Goal: Task Accomplishment & Management: Complete application form

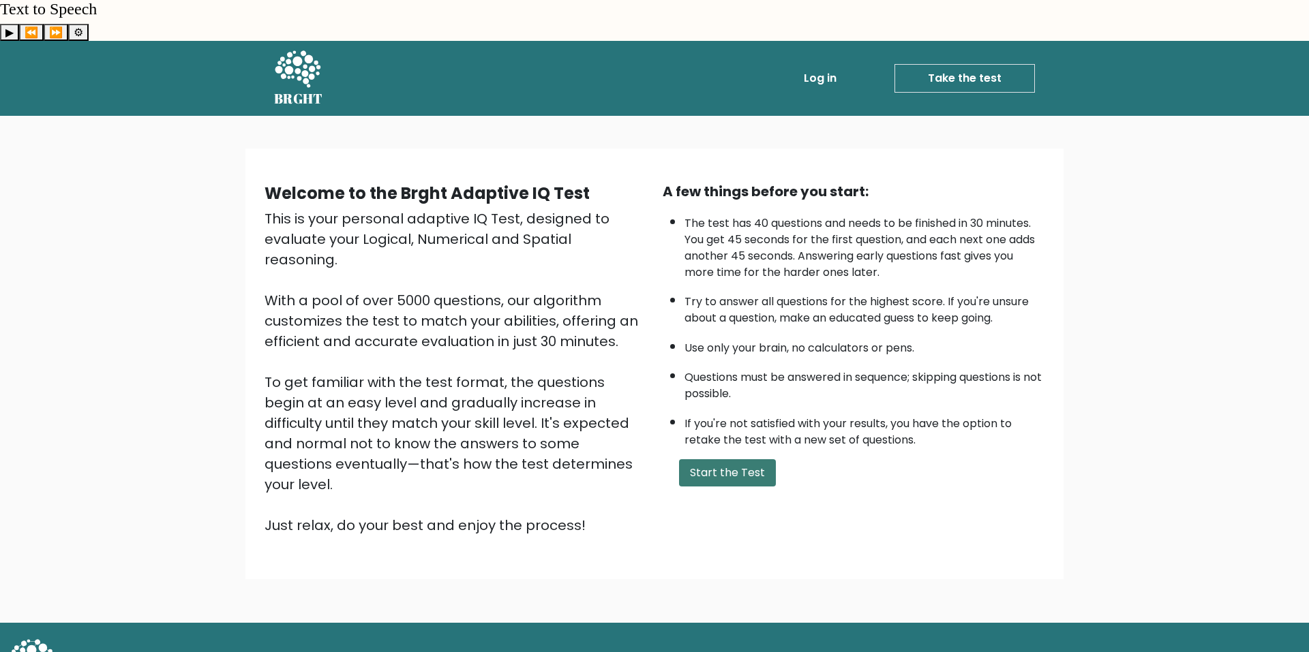
click at [709, 459] on button "Start the Test" at bounding box center [727, 472] width 97 height 27
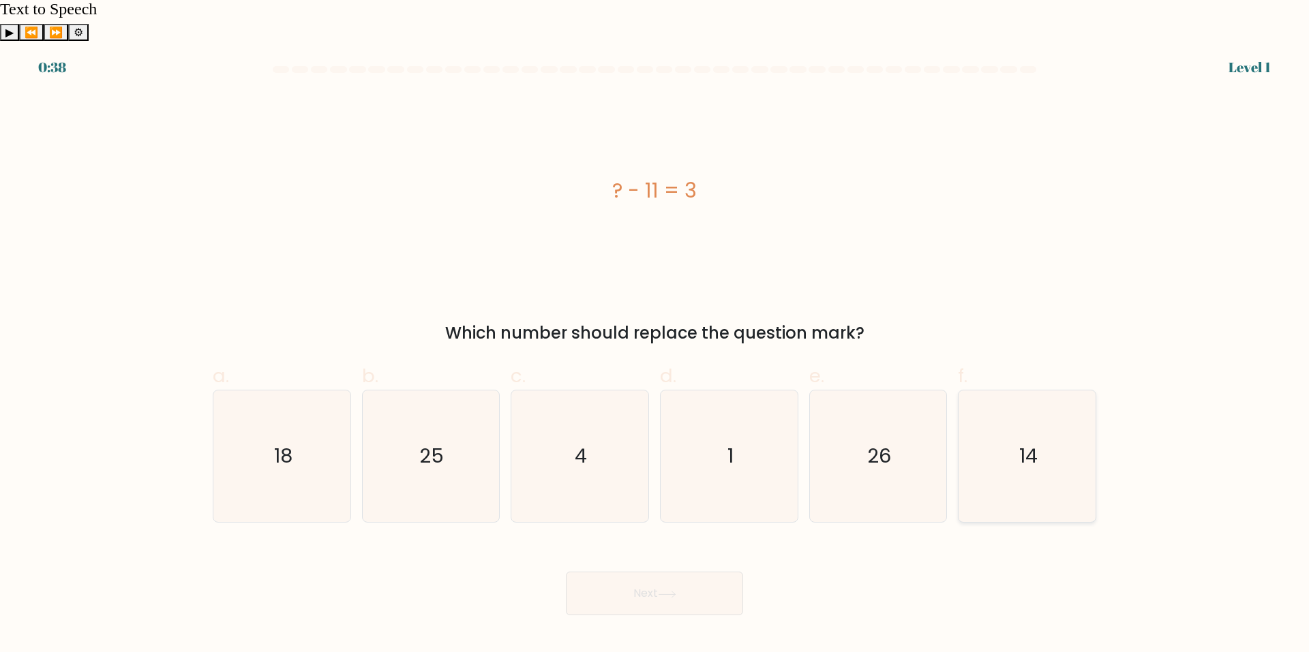
click at [1026, 441] on icon "14" at bounding box center [1027, 457] width 132 height 132
click at [655, 335] on input "f. 14" at bounding box center [654, 330] width 1 height 9
radio input "true"
click at [639, 572] on button "Next" at bounding box center [654, 594] width 177 height 44
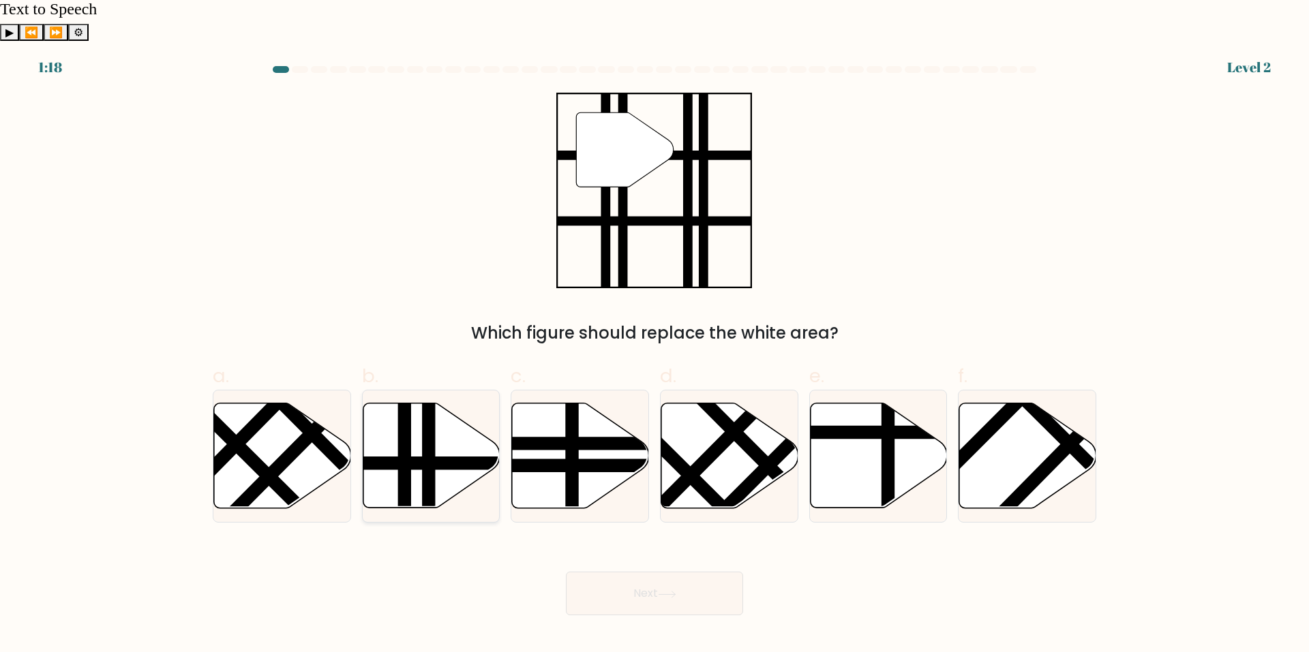
click at [429, 404] on line at bounding box center [429, 514] width 0 height 276
click at [654, 335] on input "b." at bounding box center [654, 330] width 1 height 9
radio input "true"
click at [631, 572] on button "Next" at bounding box center [654, 594] width 177 height 44
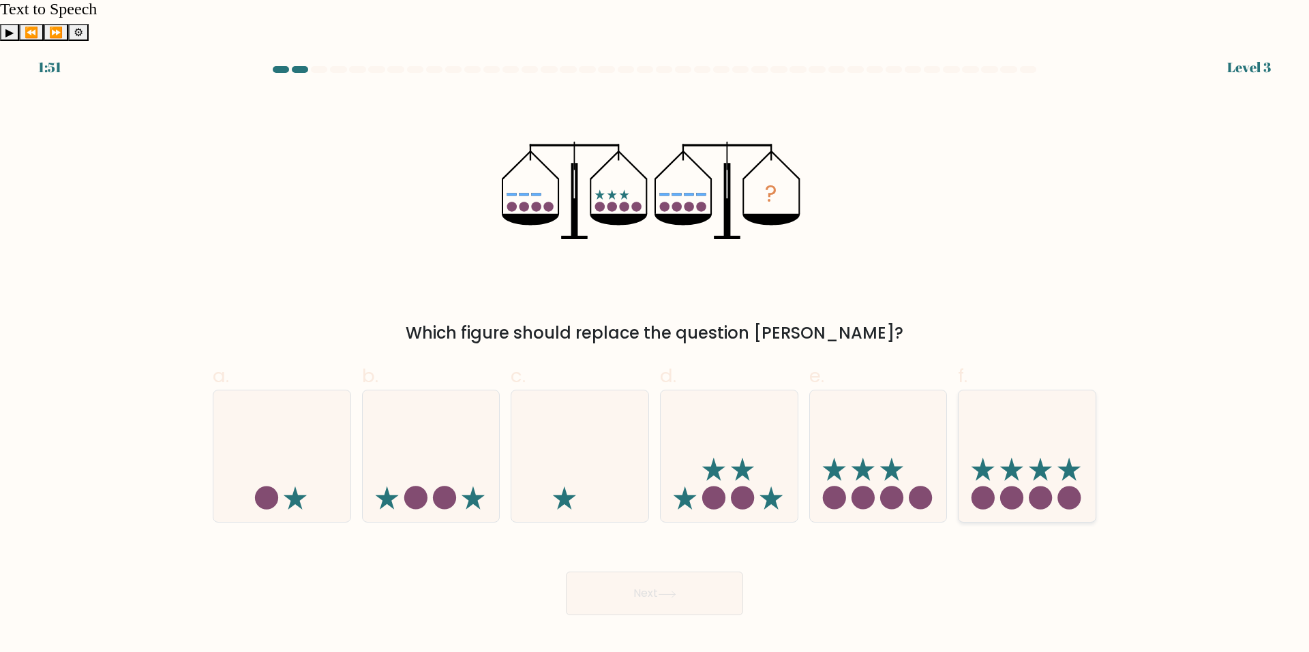
click at [1071, 405] on icon at bounding box center [1026, 456] width 137 height 113
click at [655, 335] on input "f." at bounding box center [654, 330] width 1 height 9
radio input "true"
click at [669, 572] on button "Next" at bounding box center [654, 594] width 177 height 44
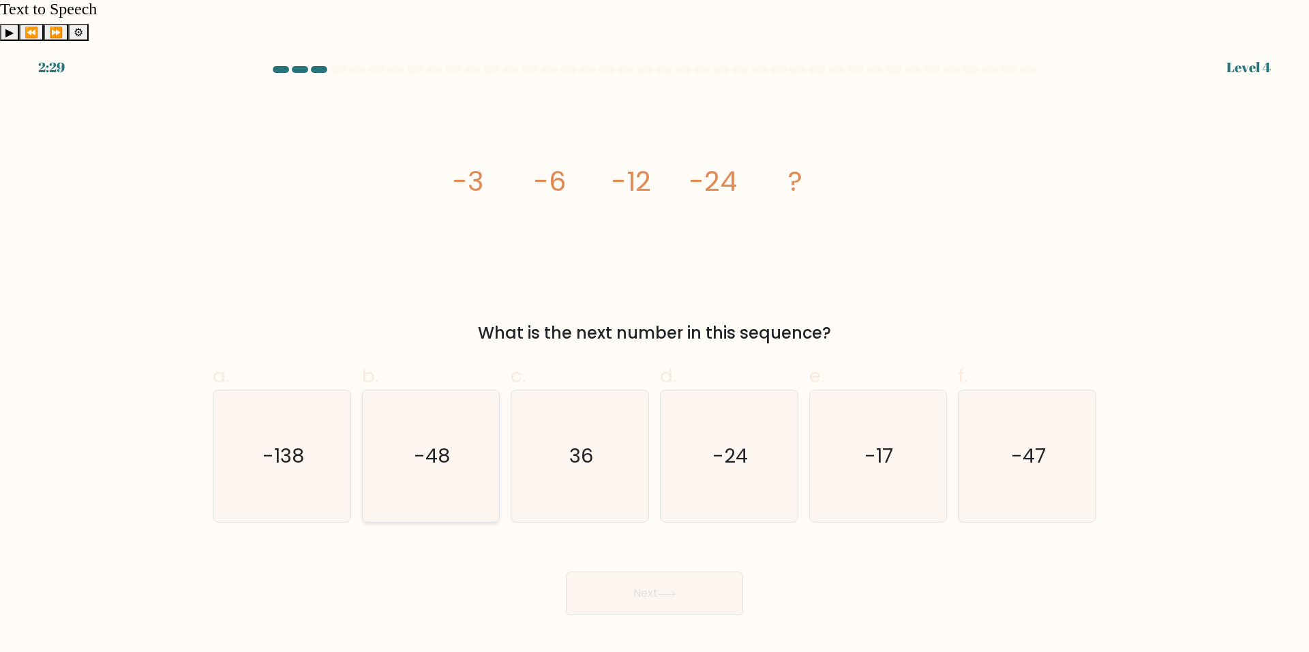
click at [388, 419] on icon "-48" at bounding box center [431, 457] width 132 height 132
click at [654, 335] on input "b. -48" at bounding box center [654, 330] width 1 height 9
radio input "true"
click at [671, 577] on body "2:28 Level 4" at bounding box center [654, 367] width 1309 height 652
click at [648, 572] on button "Next" at bounding box center [654, 594] width 177 height 44
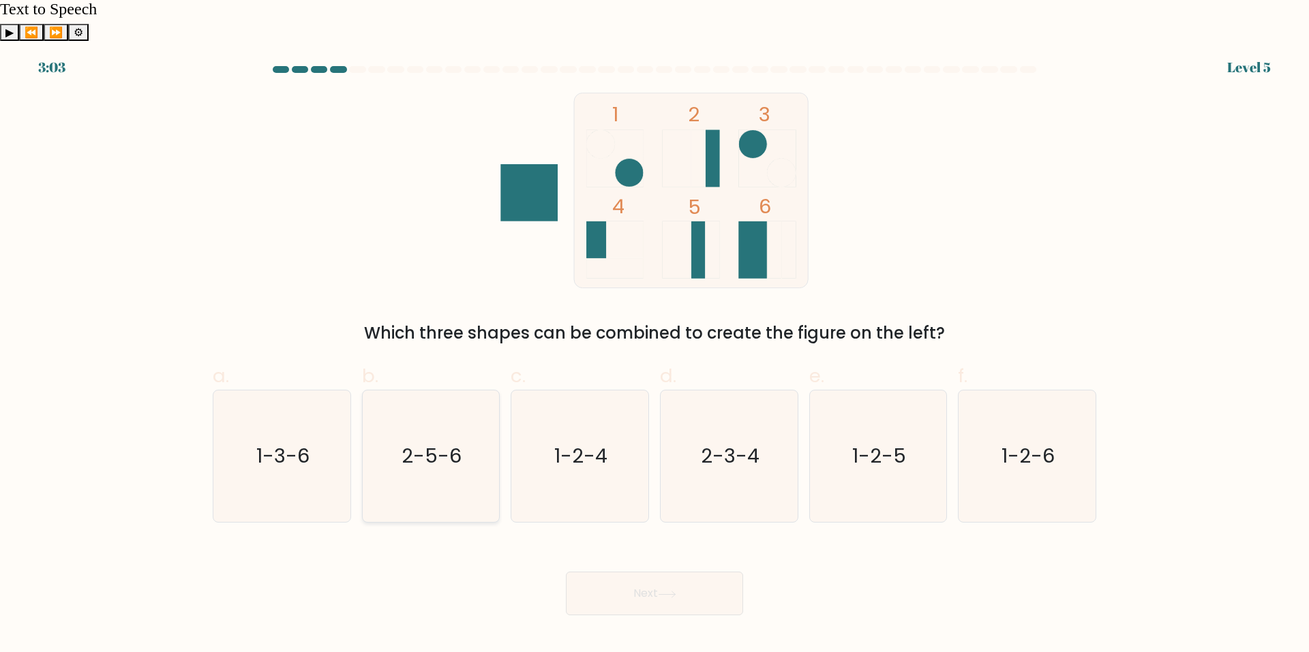
click at [406, 397] on icon "2-5-6" at bounding box center [431, 457] width 132 height 132
click at [654, 335] on input "b. 2-5-6" at bounding box center [654, 330] width 1 height 9
radio input "true"
click at [624, 572] on button "Next" at bounding box center [654, 594] width 177 height 44
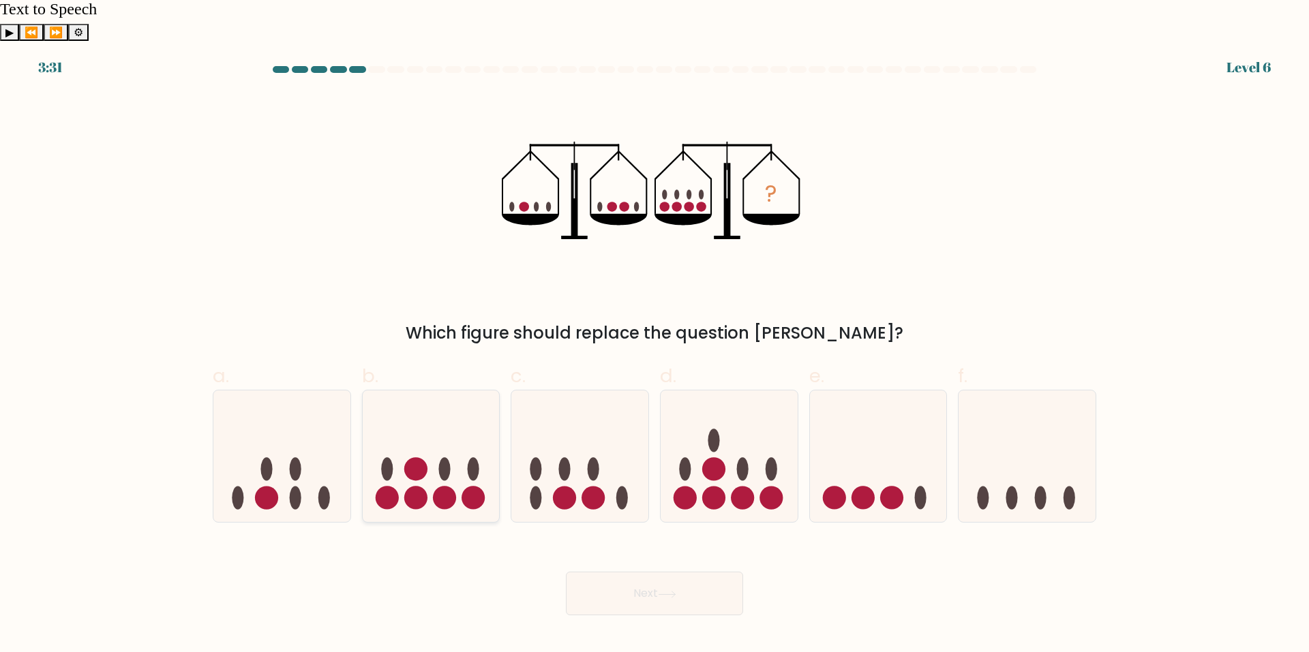
click at [423, 457] on circle at bounding box center [415, 468] width 23 height 23
click at [654, 335] on input "b." at bounding box center [654, 330] width 1 height 9
radio input "true"
click at [613, 572] on button "Next" at bounding box center [654, 594] width 177 height 44
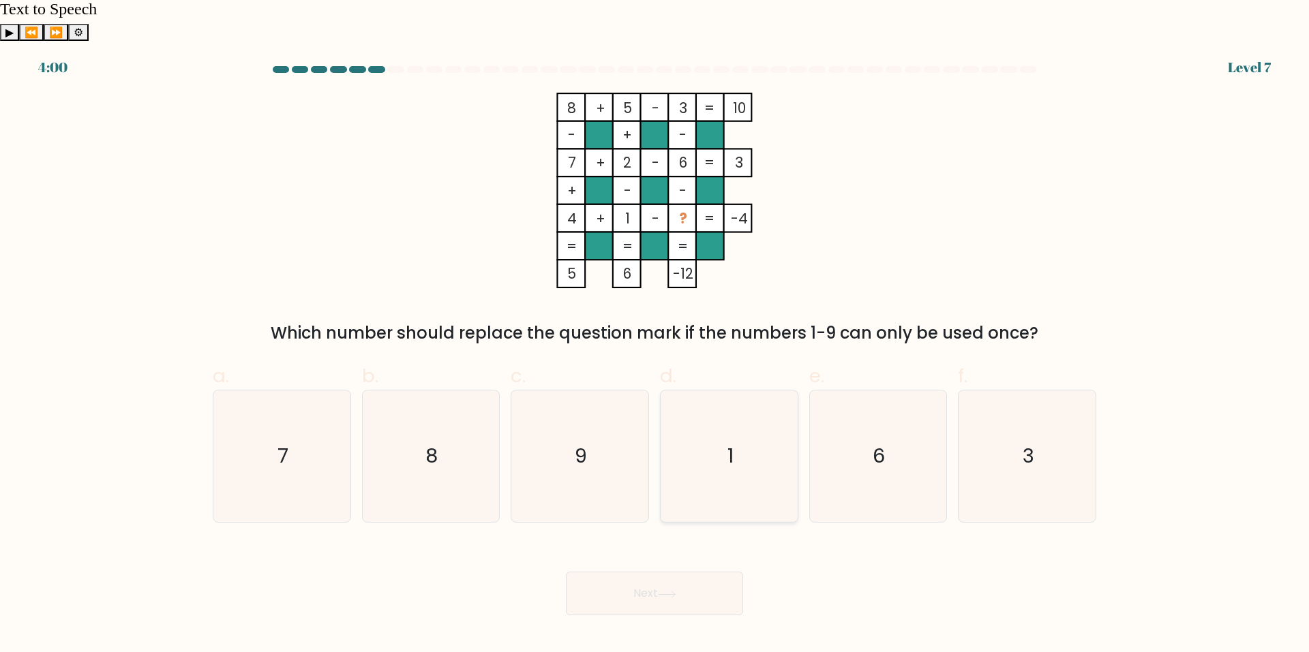
click at [708, 391] on icon "1" at bounding box center [729, 457] width 132 height 132
click at [655, 335] on input "d. 1" at bounding box center [654, 330] width 1 height 9
radio input "true"
click at [582, 435] on icon "9" at bounding box center [580, 457] width 132 height 132
click at [654, 335] on input "c. 9" at bounding box center [654, 330] width 1 height 9
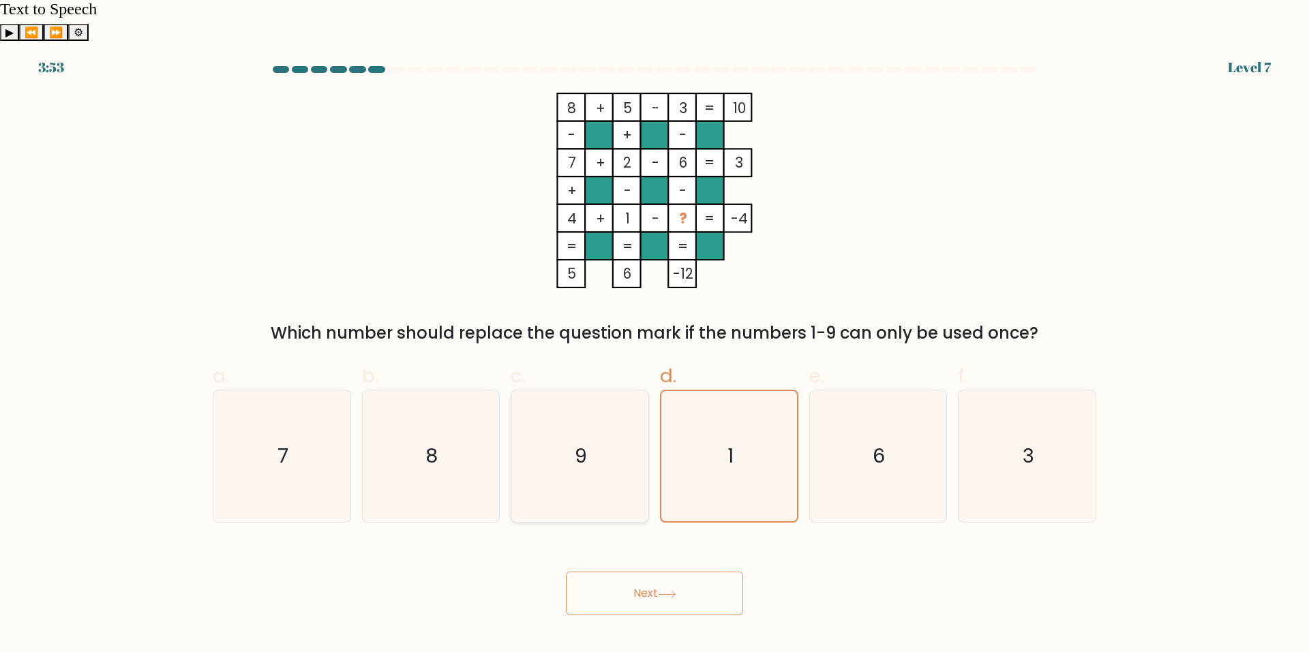
radio input "true"
click at [665, 591] on icon at bounding box center [667, 594] width 18 height 7
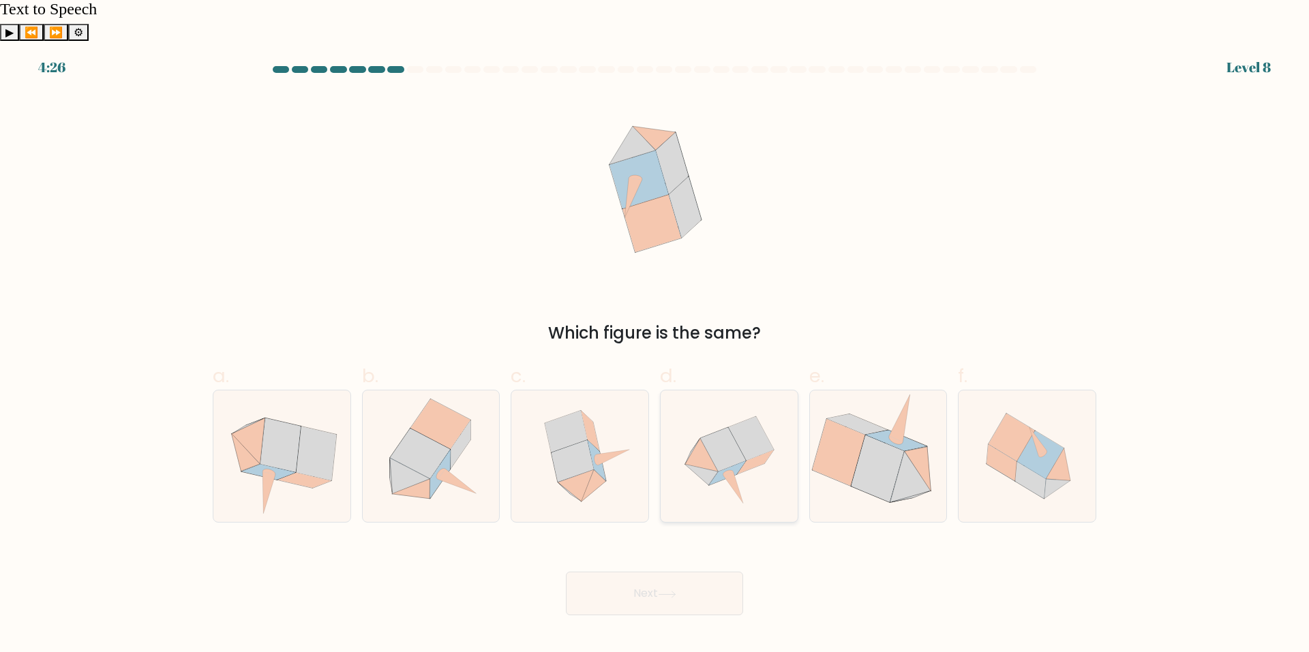
click at [728, 448] on icon at bounding box center [729, 457] width 132 height 132
click at [655, 335] on input "d." at bounding box center [654, 330] width 1 height 9
radio input "true"
click at [676, 591] on icon at bounding box center [667, 594] width 18 height 7
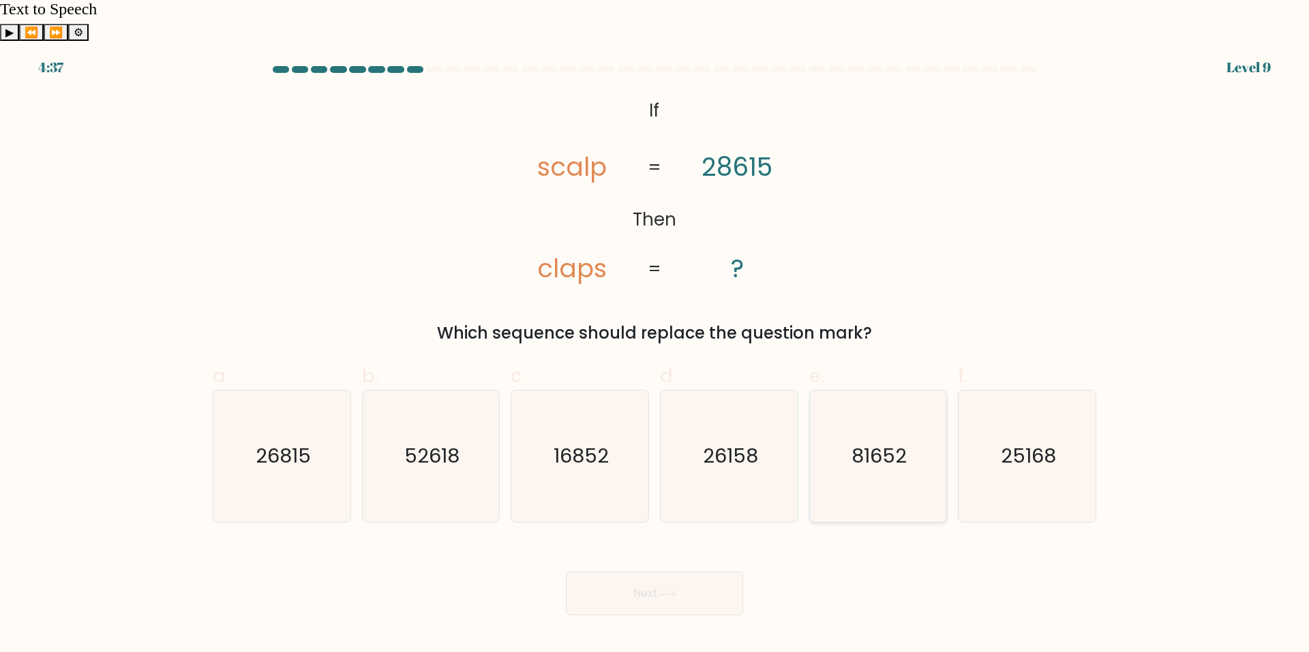
click at [900, 443] on text "81652" at bounding box center [878, 456] width 55 height 27
click at [655, 335] on input "e. 81652" at bounding box center [654, 330] width 1 height 9
radio input "true"
click at [622, 572] on button "Next" at bounding box center [654, 594] width 177 height 44
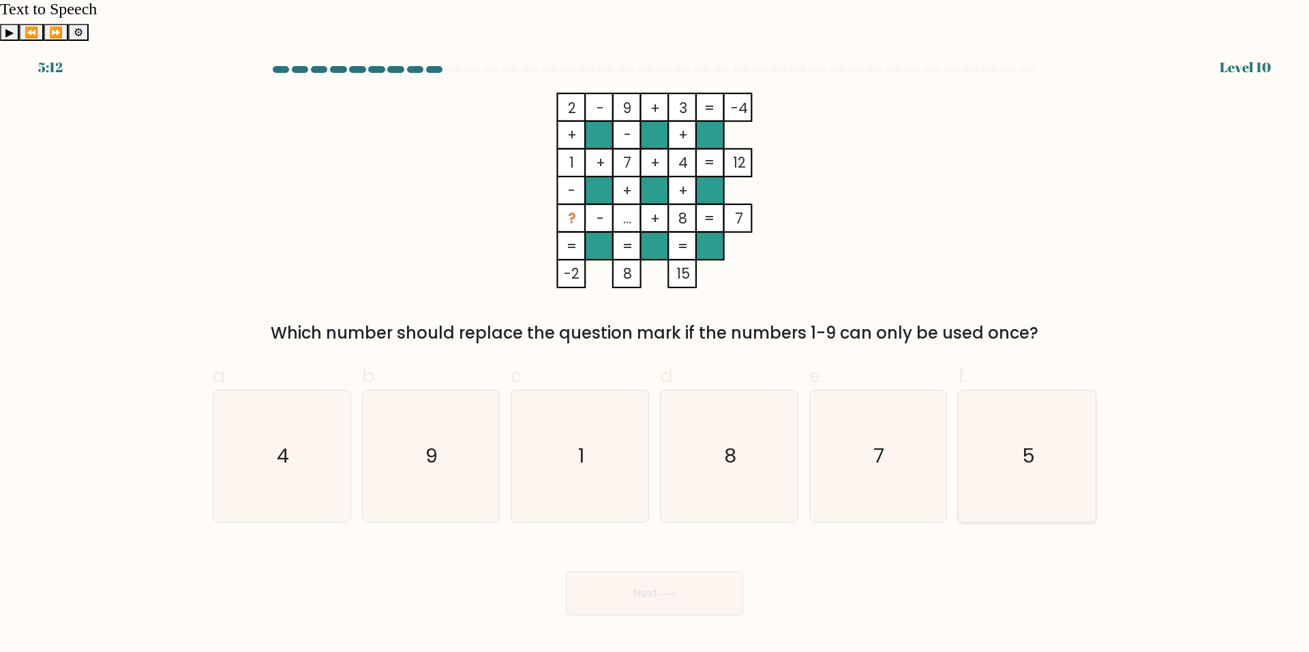
click at [1052, 395] on icon "5" at bounding box center [1027, 457] width 132 height 132
click at [655, 335] on input "f. 5" at bounding box center [654, 330] width 1 height 9
radio input "true"
click at [615, 572] on button "Next" at bounding box center [654, 594] width 177 height 44
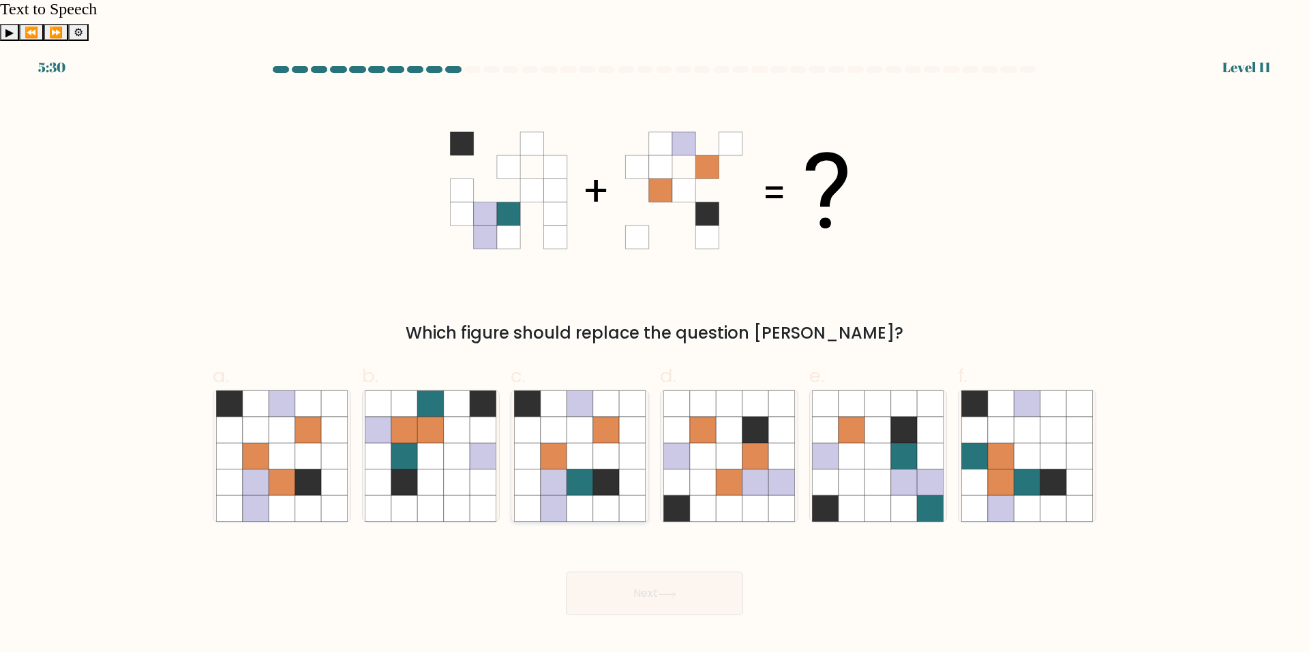
click at [576, 470] on icon at bounding box center [579, 483] width 26 height 26
click at [654, 335] on input "c." at bounding box center [654, 330] width 1 height 9
radio input "true"
click at [628, 572] on button "Next" at bounding box center [654, 594] width 177 height 44
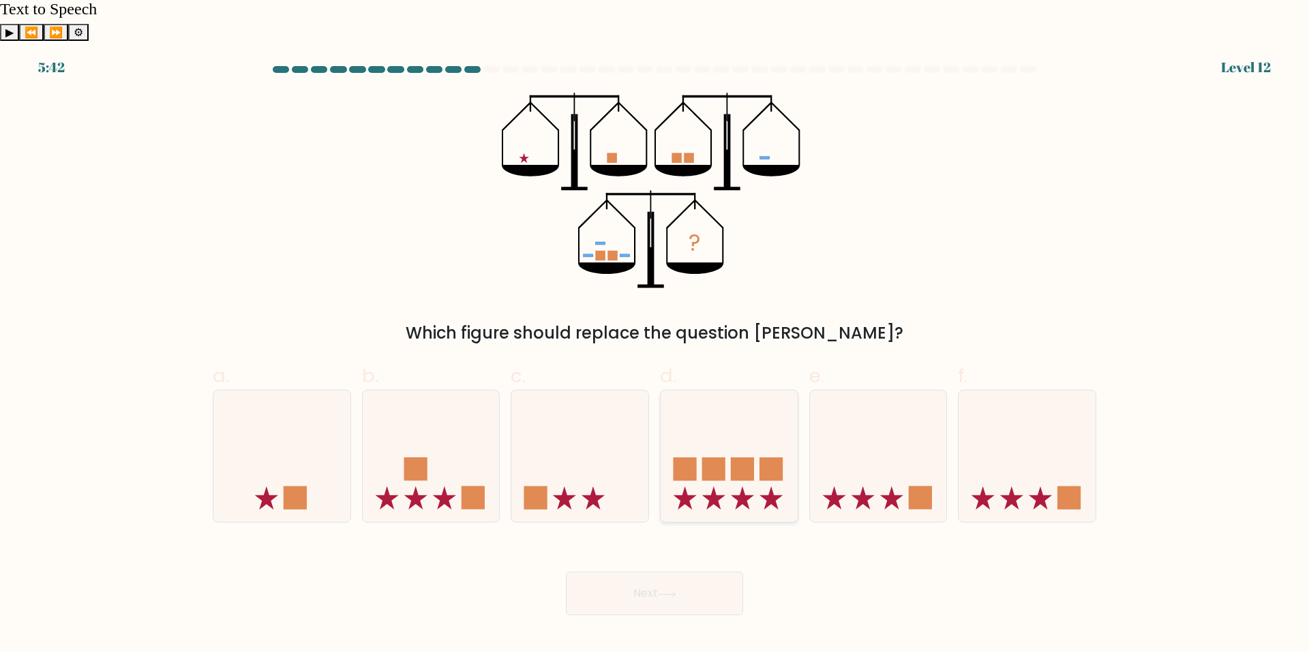
click at [743, 409] on icon at bounding box center [728, 456] width 137 height 113
click at [655, 335] on input "d." at bounding box center [654, 330] width 1 height 9
radio input "true"
click at [653, 572] on button "Next" at bounding box center [654, 594] width 177 height 44
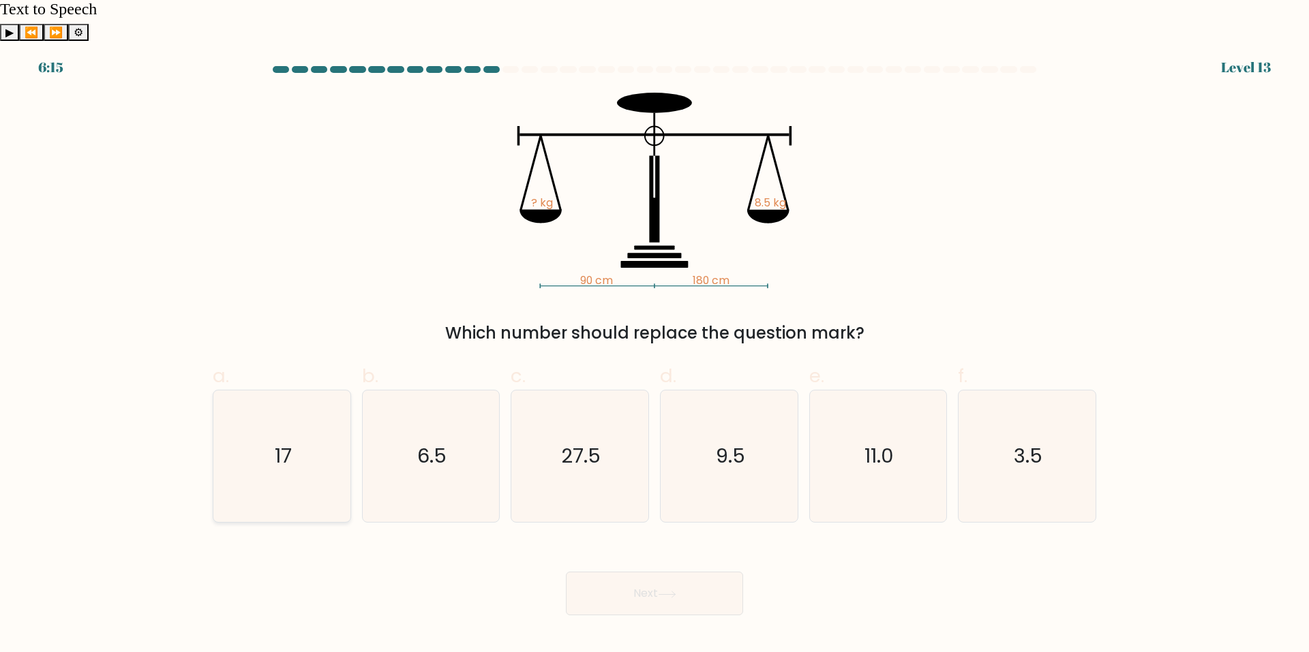
click at [280, 429] on icon "17" at bounding box center [282, 457] width 132 height 132
click at [654, 335] on input "a. 17" at bounding box center [654, 330] width 1 height 9
radio input "true"
click at [676, 591] on icon at bounding box center [667, 594] width 18 height 7
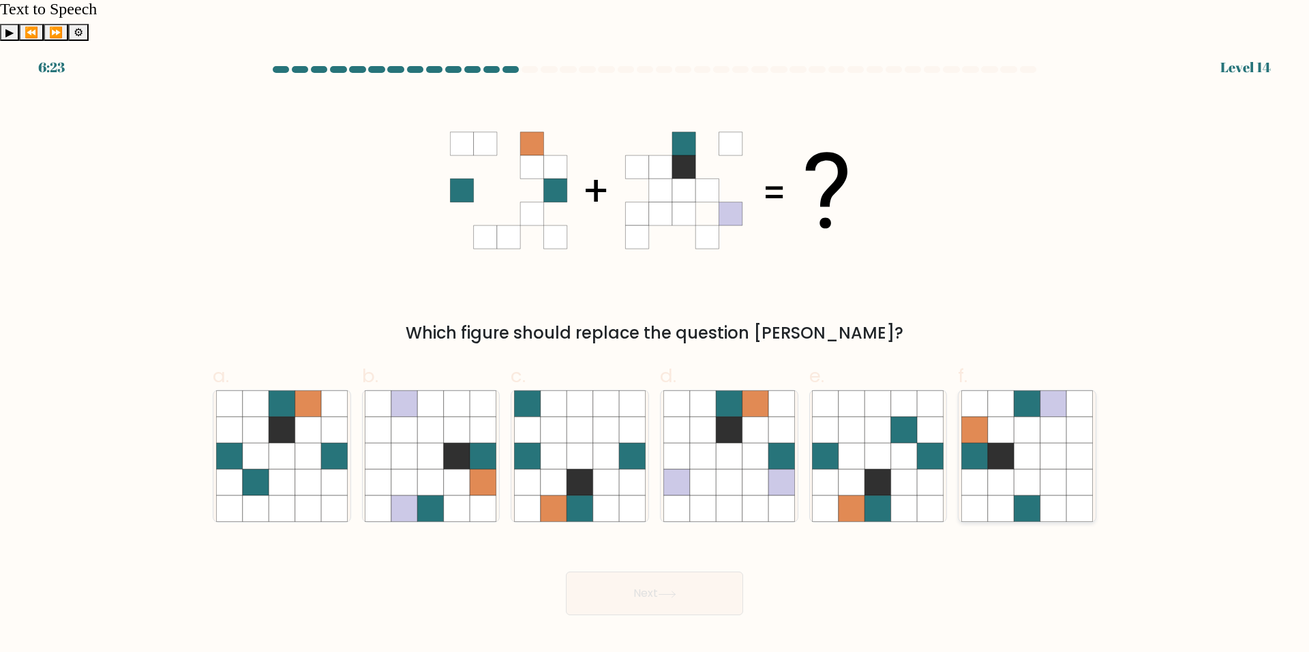
click at [1035, 444] on icon at bounding box center [1026, 457] width 26 height 26
click at [655, 335] on input "f." at bounding box center [654, 330] width 1 height 9
radio input "true"
click at [639, 572] on button "Next" at bounding box center [654, 594] width 177 height 44
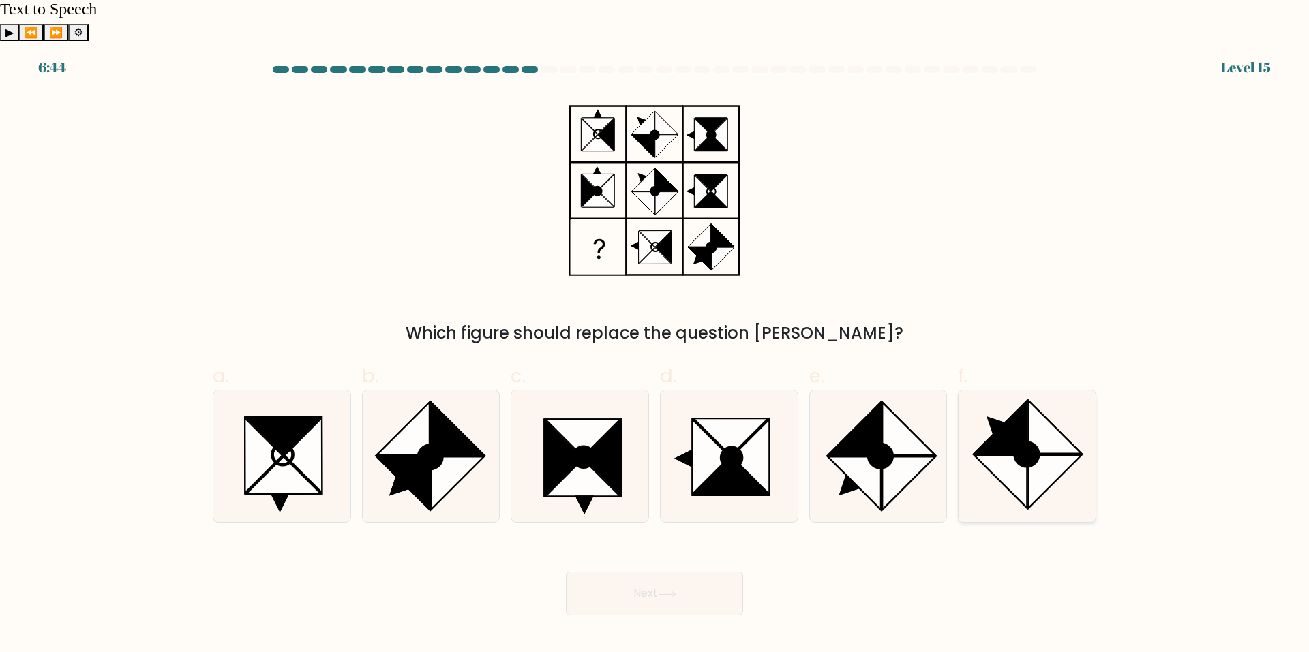
click at [1027, 438] on ellipse at bounding box center [1026, 454] width 33 height 33
click at [655, 335] on input "f." at bounding box center [654, 330] width 1 height 9
radio input "true"
click at [658, 572] on button "Next" at bounding box center [654, 594] width 177 height 44
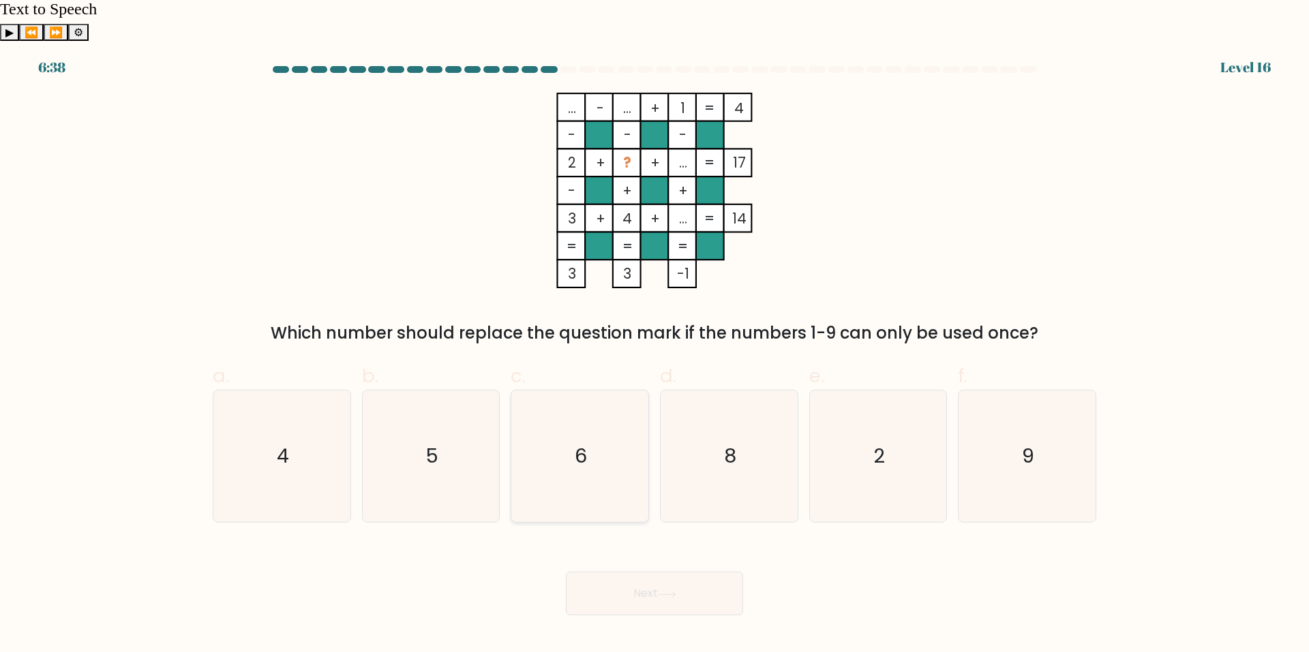
click at [583, 443] on text "6" at bounding box center [581, 456] width 12 height 27
click at [654, 335] on input "c. 6" at bounding box center [654, 330] width 1 height 9
radio input "true"
click at [631, 572] on button "Next" at bounding box center [654, 594] width 177 height 44
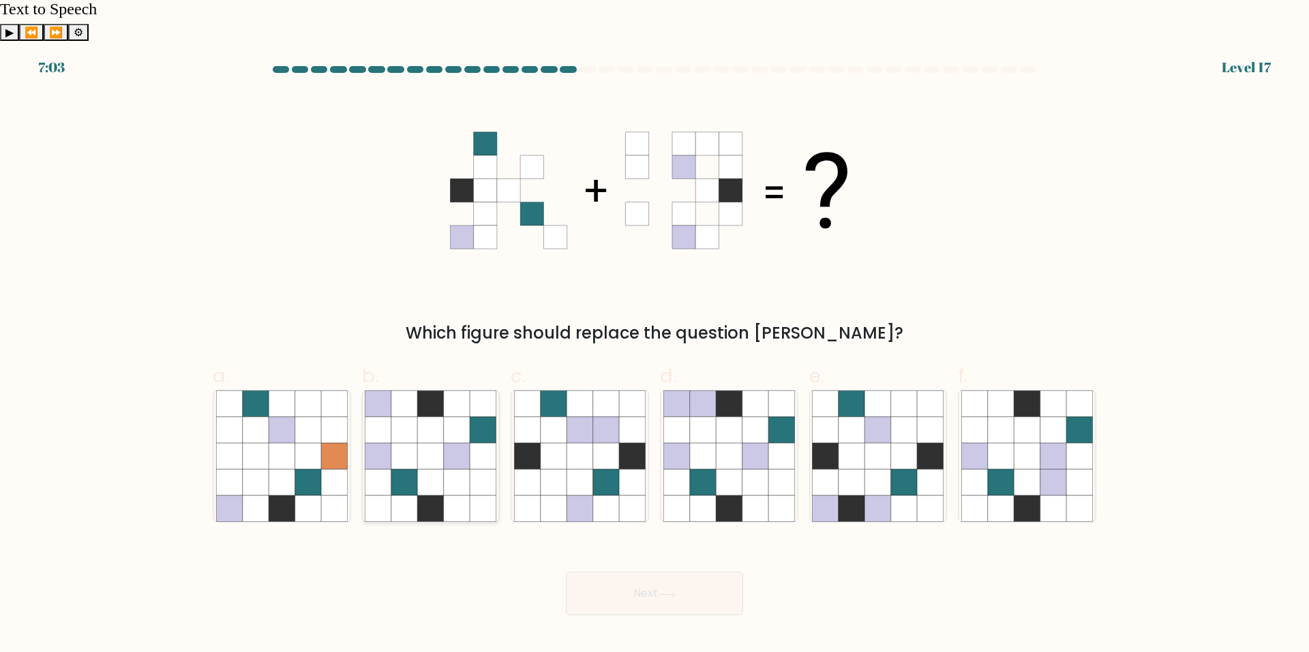
click at [444, 417] on icon at bounding box center [457, 430] width 26 height 26
click at [654, 335] on input "b." at bounding box center [654, 330] width 1 height 9
radio input "true"
click at [638, 572] on button "Next" at bounding box center [654, 594] width 177 height 44
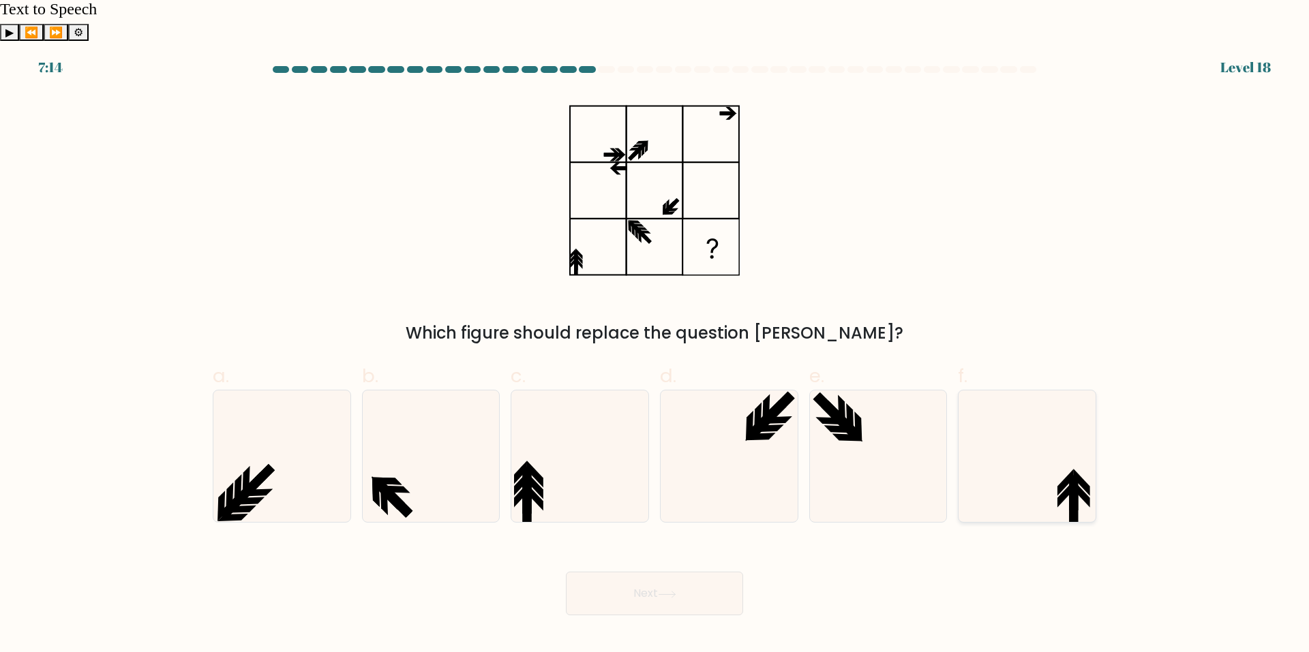
click at [1026, 433] on icon at bounding box center [1027, 457] width 132 height 132
click at [655, 335] on input "f." at bounding box center [654, 330] width 1 height 9
radio input "true"
click at [676, 572] on button "Next" at bounding box center [654, 594] width 177 height 44
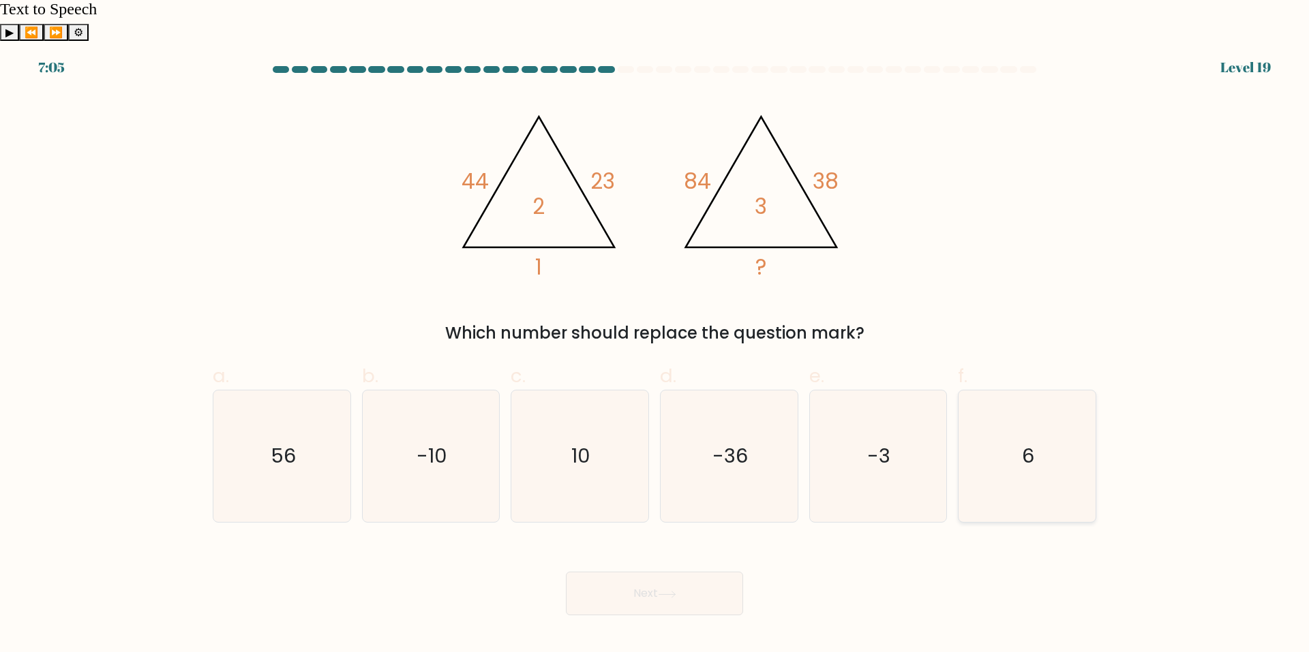
click at [1029, 391] on icon "6" at bounding box center [1027, 457] width 132 height 132
click at [655, 335] on input "f. 6" at bounding box center [654, 330] width 1 height 9
radio input "true"
click at [639, 572] on button "Next" at bounding box center [654, 594] width 177 height 44
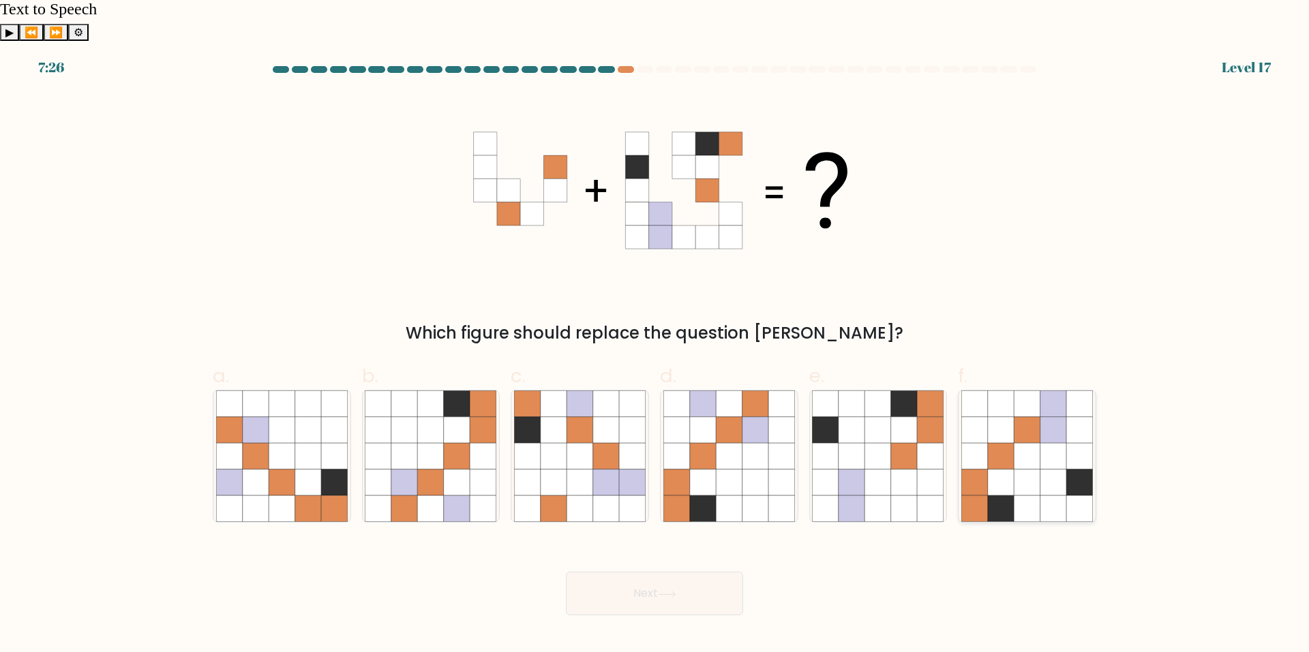
click at [1051, 444] on icon at bounding box center [1053, 457] width 26 height 26
click at [655, 335] on input "f." at bounding box center [654, 330] width 1 height 9
radio input "true"
click at [636, 572] on button "Next" at bounding box center [654, 594] width 177 height 44
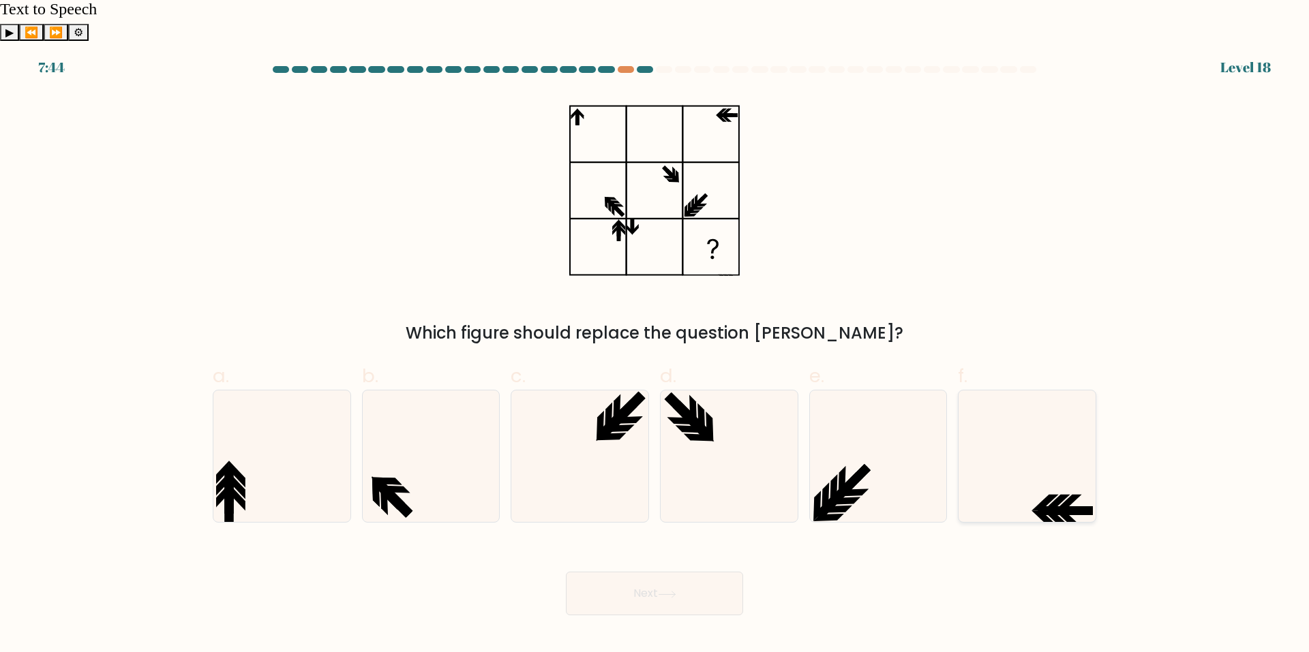
click at [1043, 439] on icon at bounding box center [1027, 457] width 132 height 132
click at [655, 335] on input "f." at bounding box center [654, 330] width 1 height 9
radio input "true"
click at [632, 572] on button "Next" at bounding box center [654, 594] width 177 height 44
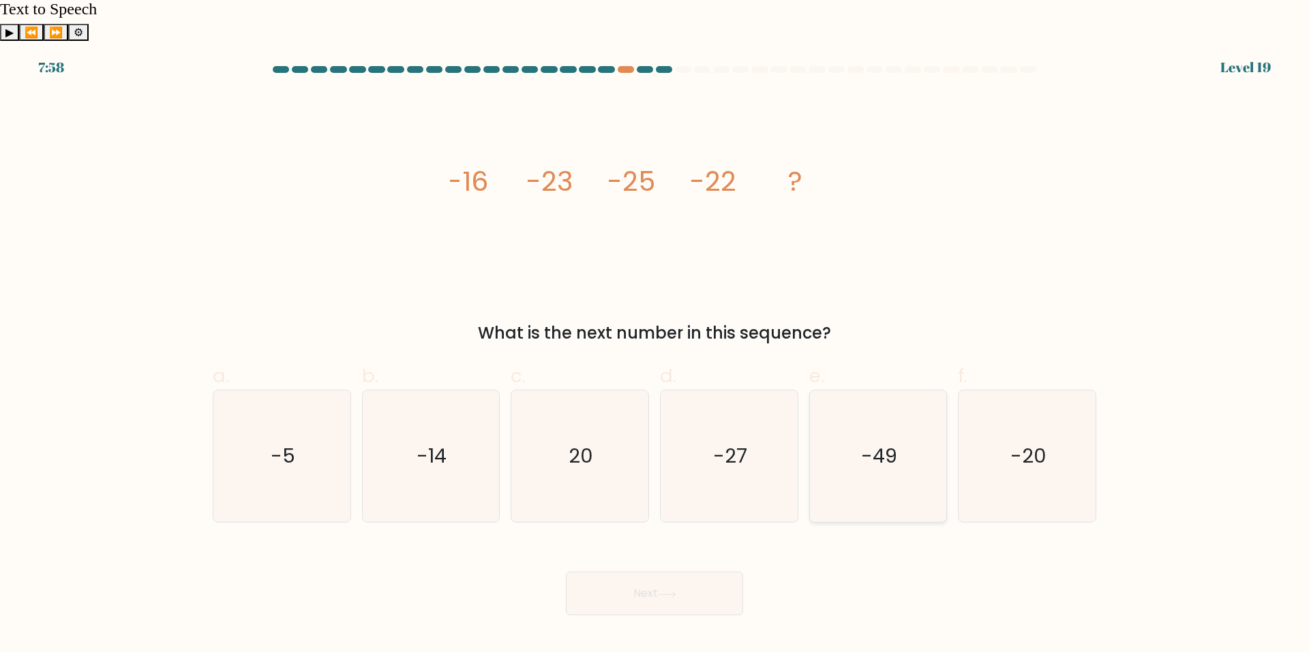
click at [850, 409] on icon "-49" at bounding box center [878, 457] width 132 height 132
click at [655, 335] on input "e. -49" at bounding box center [654, 330] width 1 height 9
radio input "true"
click at [705, 572] on button "Next" at bounding box center [654, 594] width 177 height 44
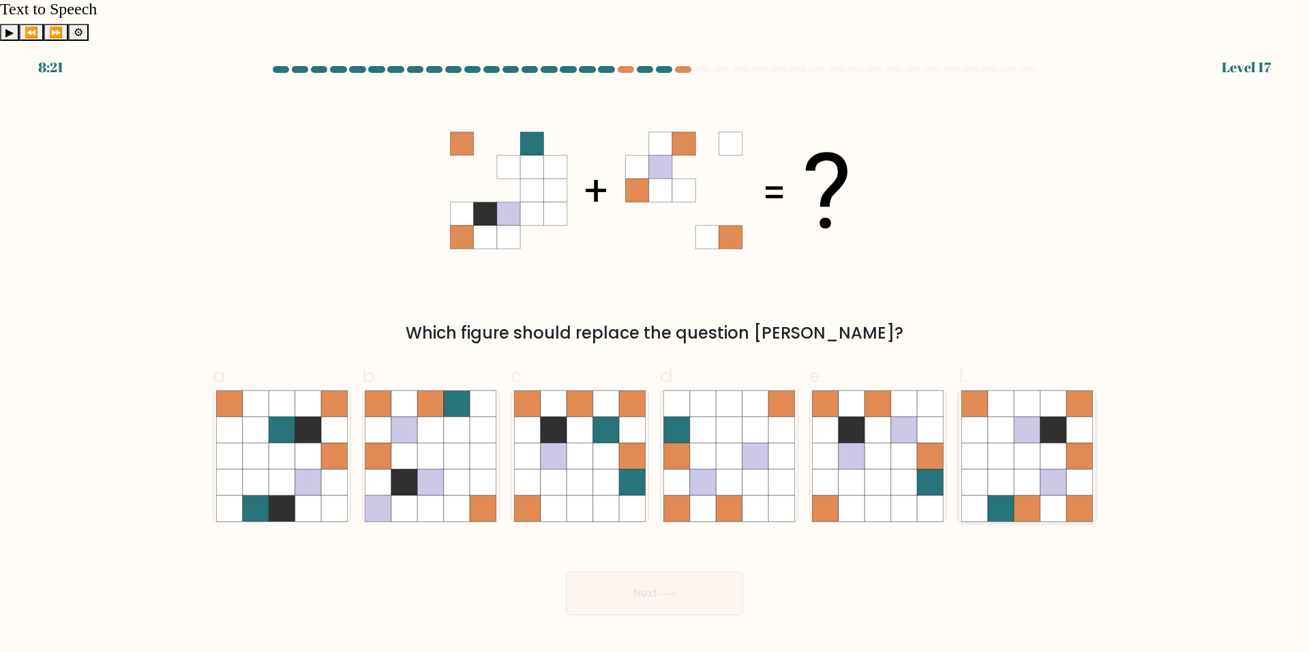
click at [1056, 444] on icon at bounding box center [1053, 457] width 26 height 26
click at [655, 335] on input "f." at bounding box center [654, 330] width 1 height 9
radio input "true"
click at [662, 572] on button "Next" at bounding box center [654, 594] width 177 height 44
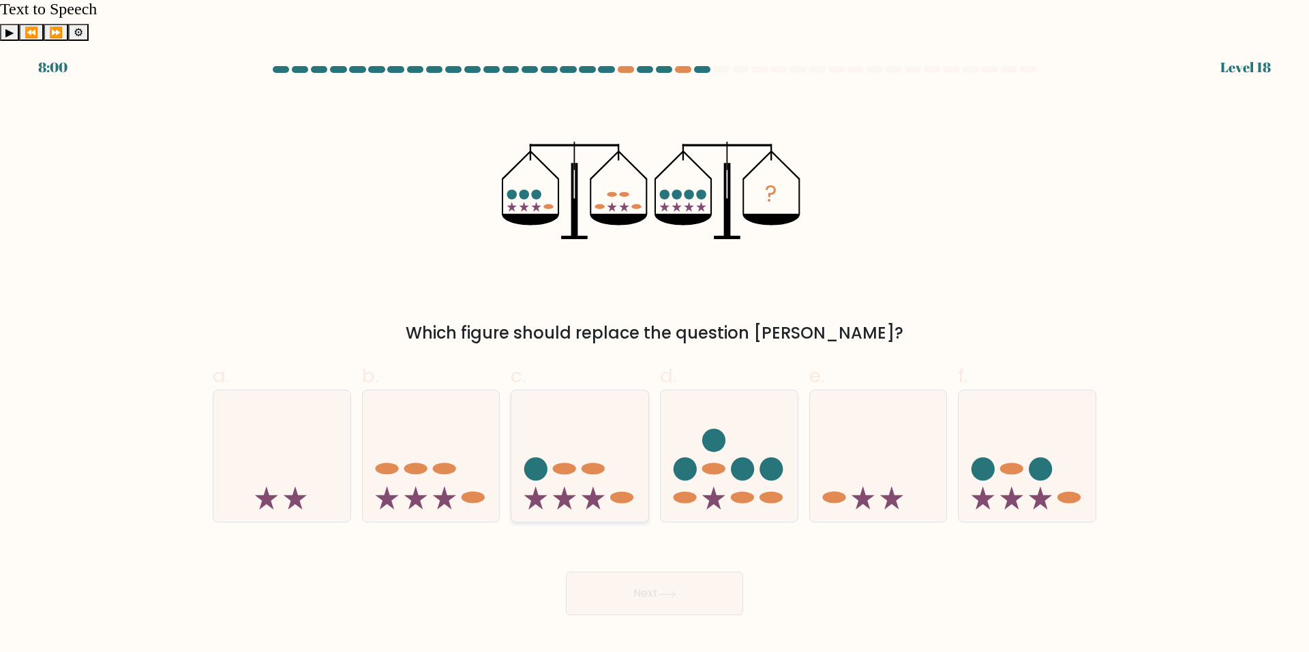
click at [575, 422] on icon at bounding box center [579, 456] width 137 height 113
click at [654, 335] on input "c." at bounding box center [654, 330] width 1 height 9
radio input "true"
click at [650, 572] on button "Next" at bounding box center [654, 594] width 177 height 44
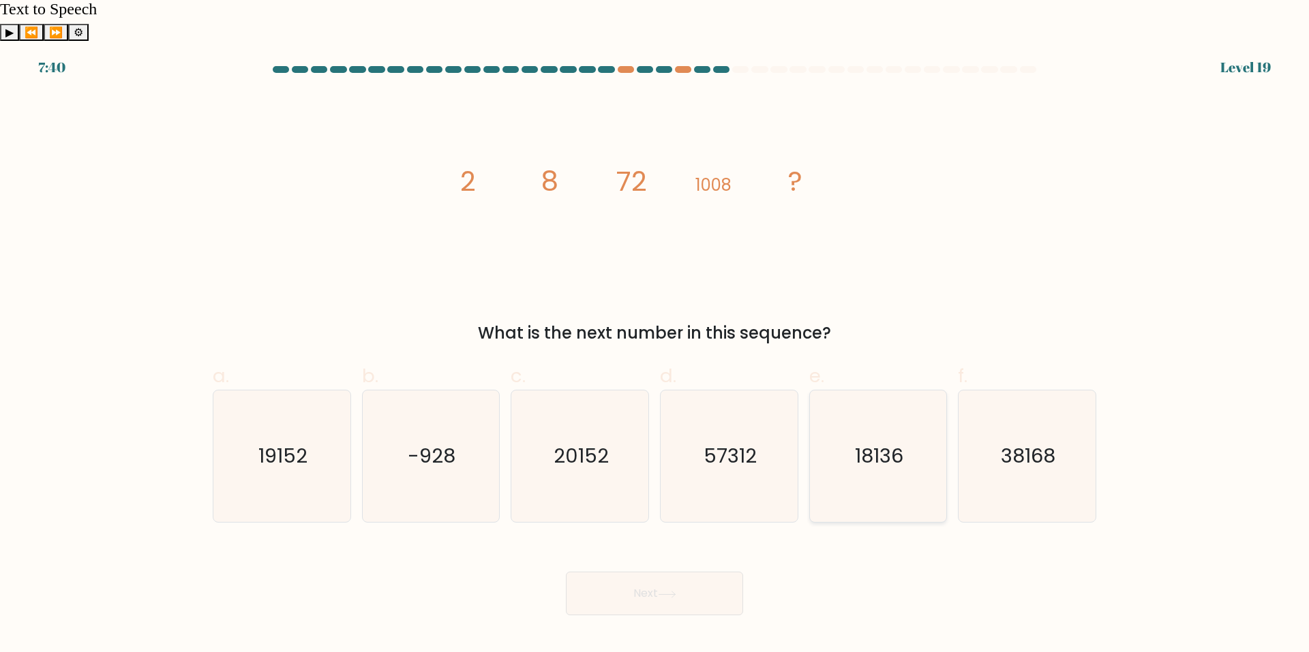
click at [881, 442] on icon "18136" at bounding box center [878, 457] width 132 height 132
click at [655, 335] on input "e. 18136" at bounding box center [654, 330] width 1 height 9
radio input "true"
click at [654, 572] on button "Next" at bounding box center [654, 594] width 177 height 44
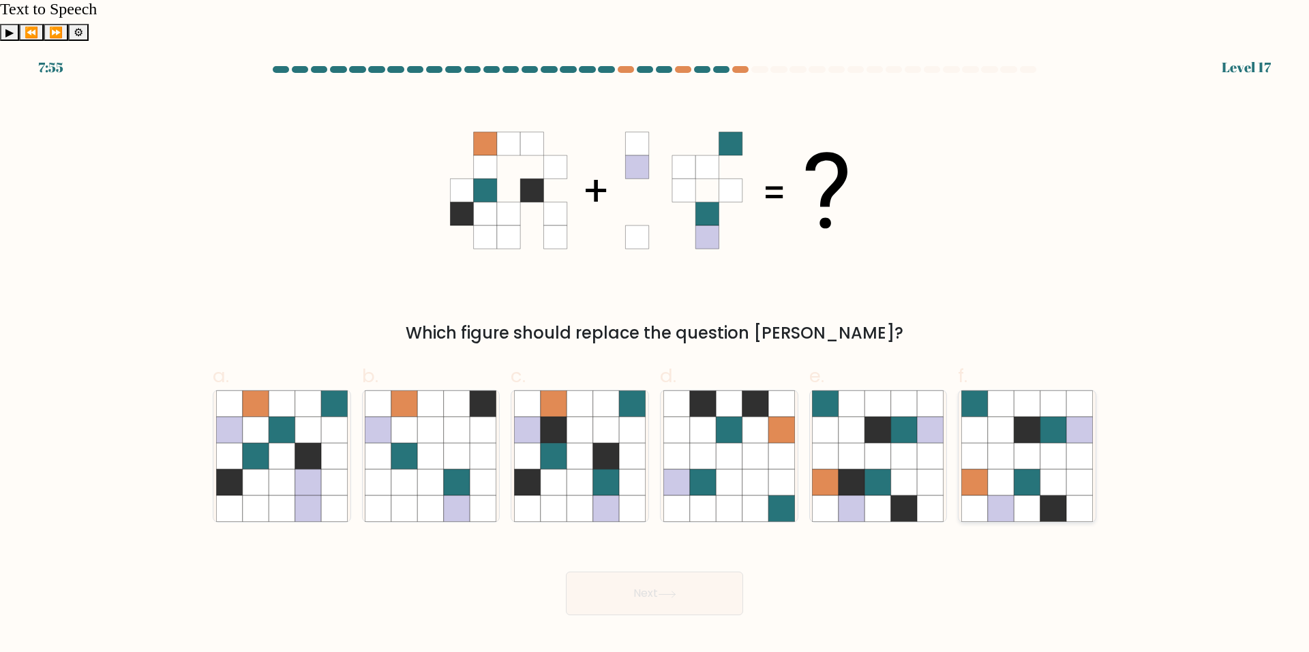
click at [1028, 417] on icon at bounding box center [1026, 430] width 26 height 26
click at [655, 335] on input "f." at bounding box center [654, 330] width 1 height 9
radio input "true"
click at [700, 572] on button "Next" at bounding box center [654, 594] width 177 height 44
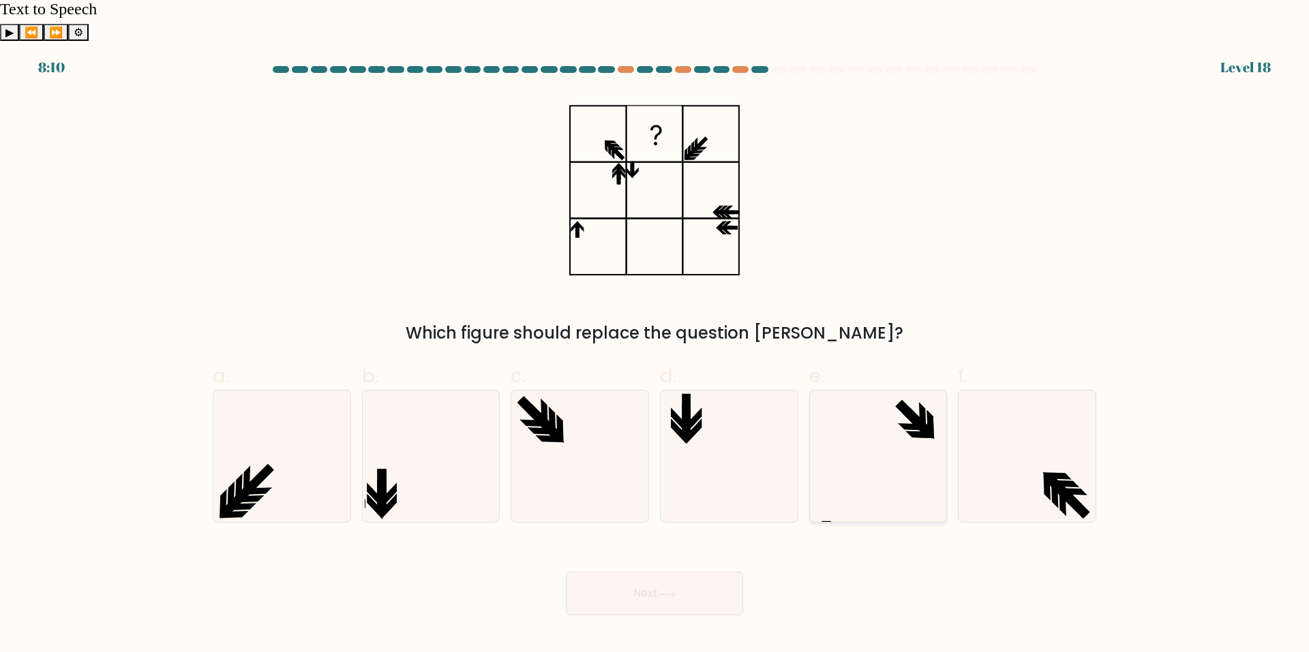
click at [866, 419] on icon at bounding box center [878, 457] width 132 height 132
click at [655, 335] on input "e." at bounding box center [654, 330] width 1 height 9
radio input "true"
click at [626, 572] on button "Next" at bounding box center [654, 594] width 177 height 44
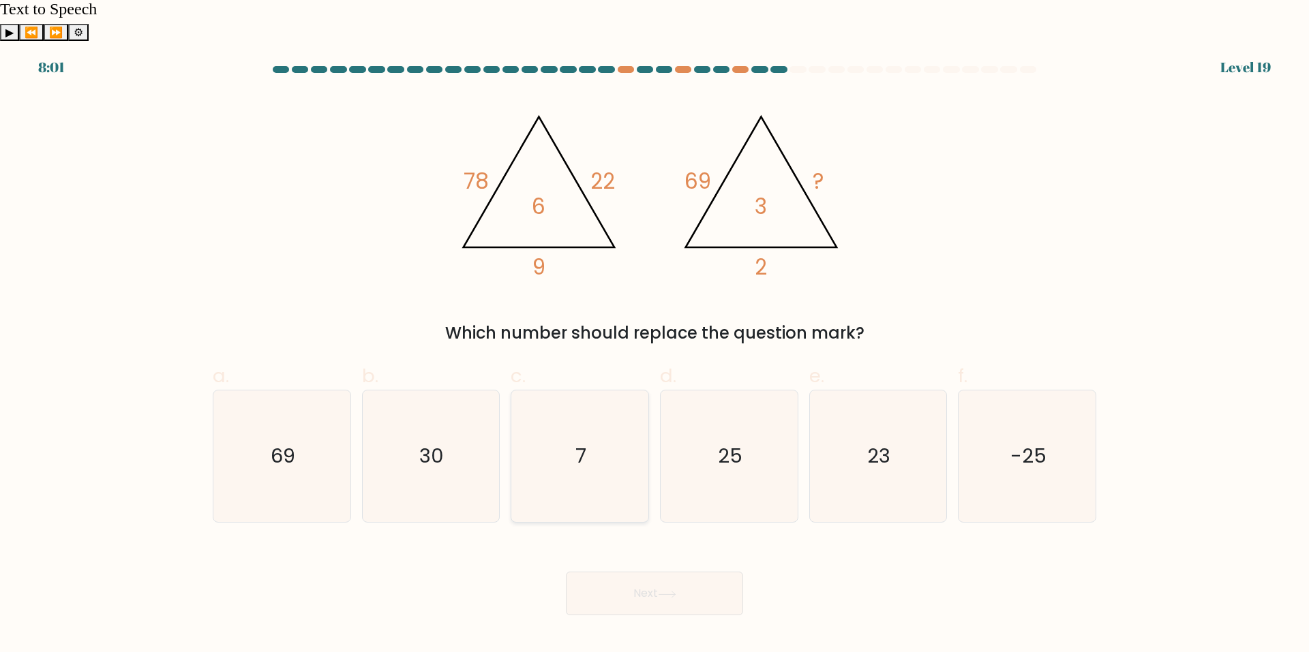
click at [623, 410] on icon "7" at bounding box center [580, 457] width 132 height 132
click at [654, 335] on input "c. 7" at bounding box center [654, 330] width 1 height 9
radio input "true"
click at [651, 572] on button "Next" at bounding box center [654, 594] width 177 height 44
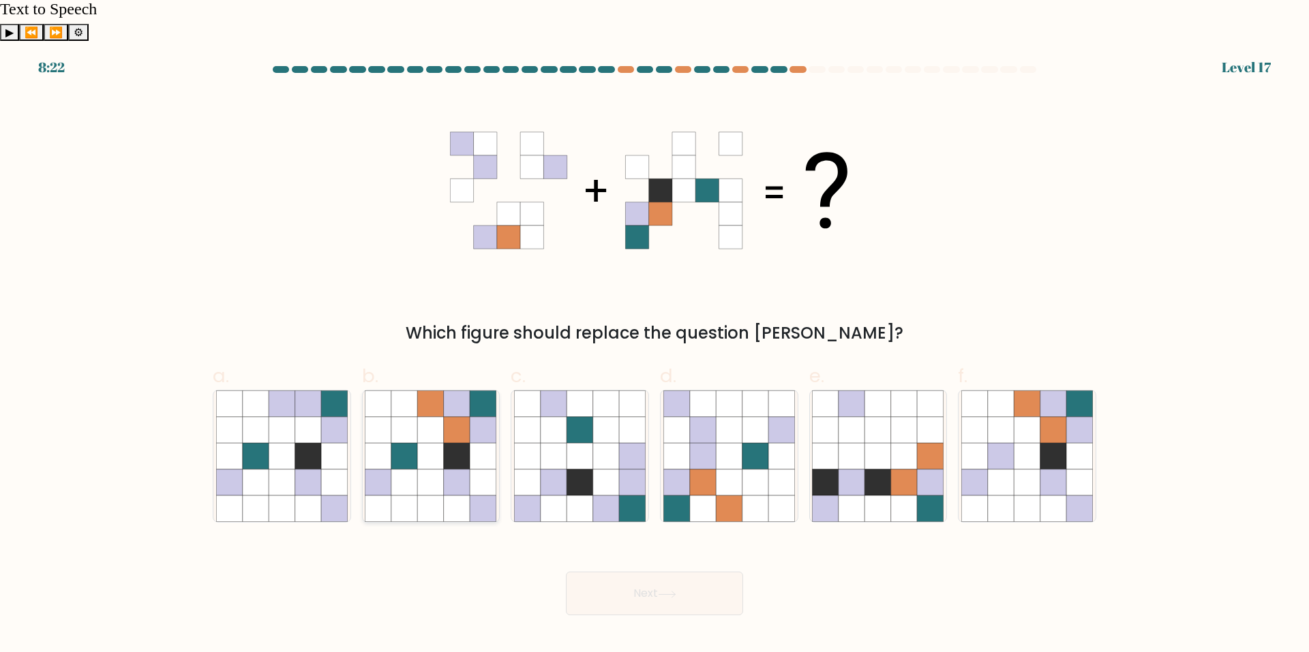
click at [440, 470] on icon at bounding box center [431, 483] width 26 height 26
click at [654, 335] on input "b." at bounding box center [654, 330] width 1 height 9
radio input "true"
click at [637, 572] on button "Next" at bounding box center [654, 594] width 177 height 44
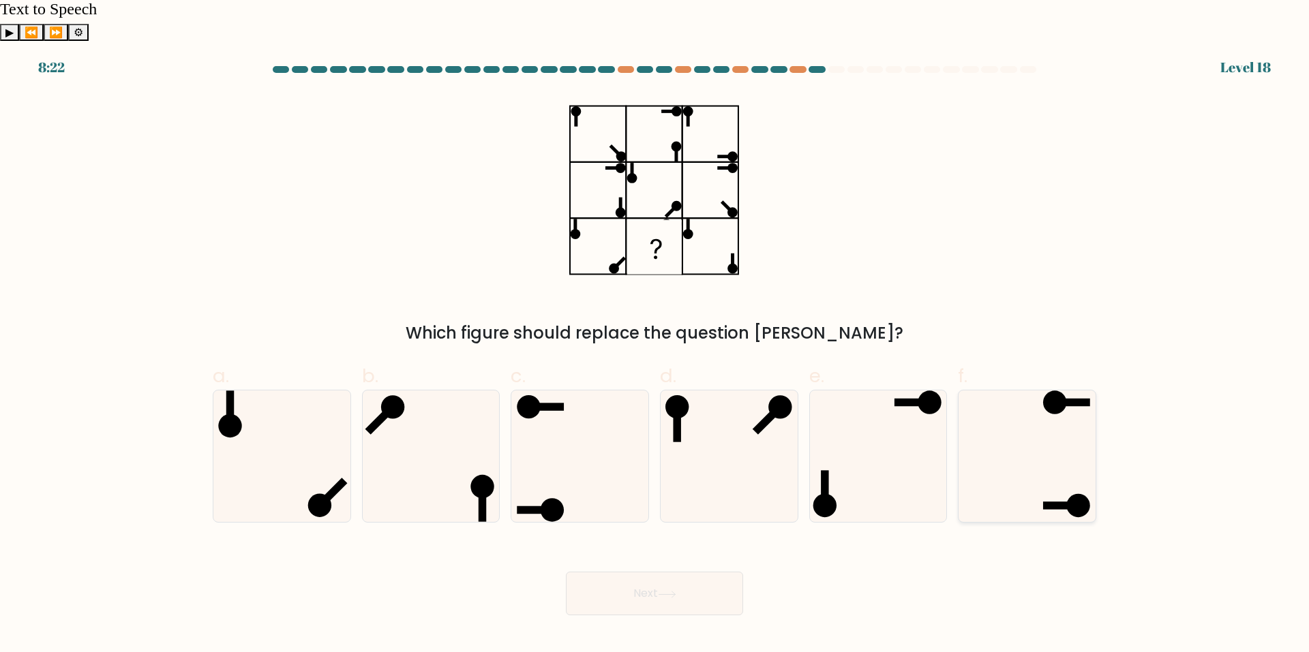
click at [1038, 399] on icon at bounding box center [1027, 457] width 132 height 132
click at [655, 335] on input "f." at bounding box center [654, 330] width 1 height 9
radio input "true"
click at [668, 591] on icon at bounding box center [667, 594] width 18 height 7
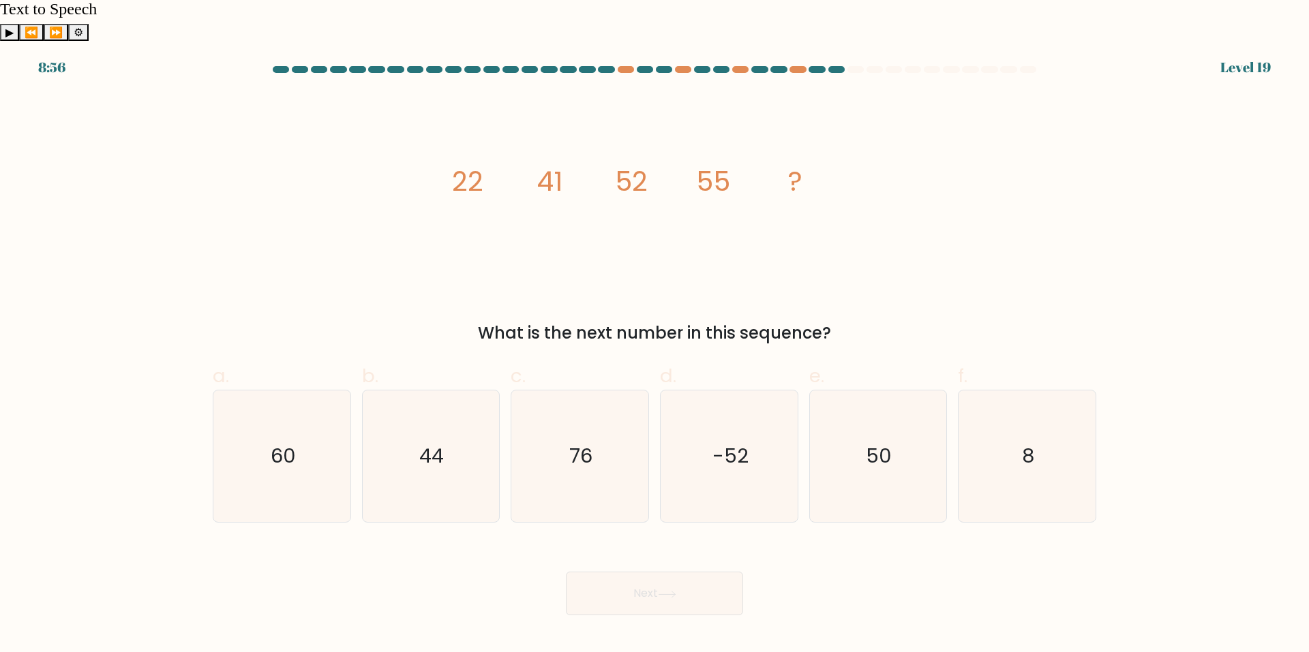
click at [456, 162] on tspan "22" at bounding box center [467, 181] width 31 height 38
click at [367, 160] on div "image/svg+xml 22 41 52 55 ? What is the next number in this sequence?" at bounding box center [654, 219] width 900 height 253
click at [896, 418] on icon "50" at bounding box center [878, 457] width 132 height 132
click at [655, 335] on input "e. 50" at bounding box center [654, 330] width 1 height 9
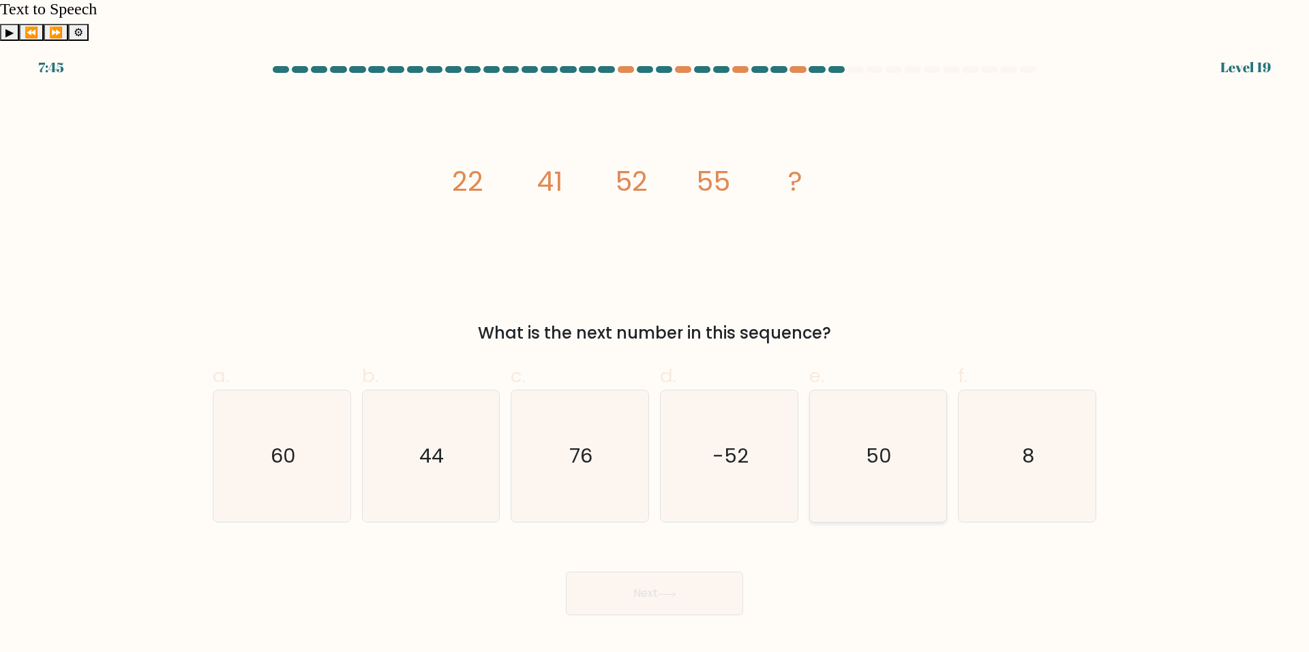
radio input "true"
click at [690, 572] on button "Next" at bounding box center [654, 594] width 177 height 44
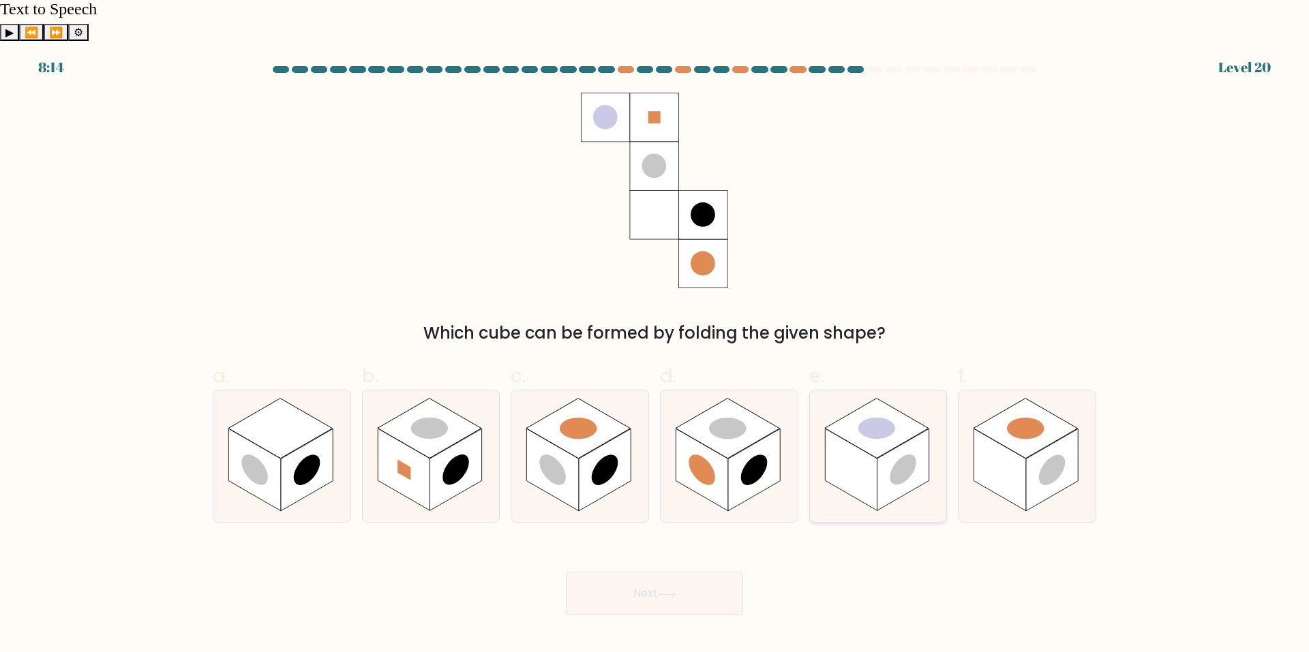
drag, startPoint x: 863, startPoint y: 437, endPoint x: 863, endPoint y: 446, distance: 9.5
click at [863, 440] on rect at bounding box center [851, 470] width 52 height 82
click at [655, 335] on input "e." at bounding box center [654, 330] width 1 height 9
radio input "true"
click at [701, 572] on button "Next" at bounding box center [654, 594] width 177 height 44
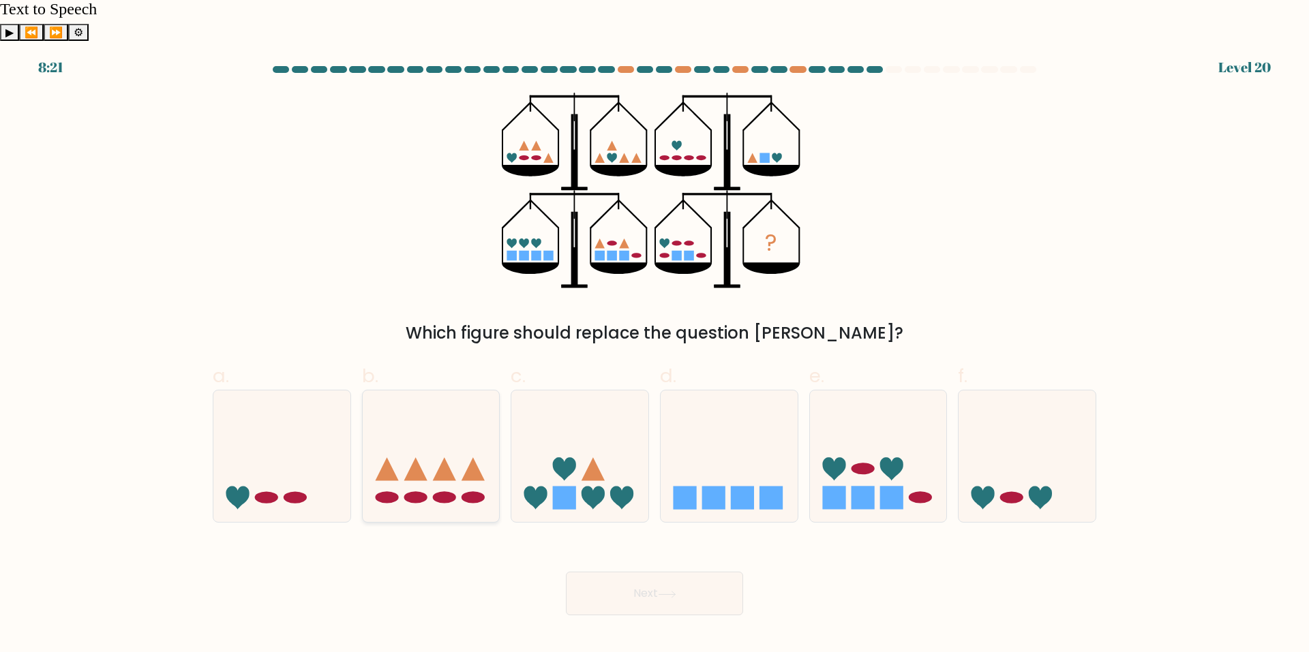
click at [429, 448] on icon at bounding box center [431, 456] width 137 height 113
click at [654, 335] on input "b." at bounding box center [654, 330] width 1 height 9
radio input "true"
click at [634, 572] on button "Next" at bounding box center [654, 594] width 177 height 44
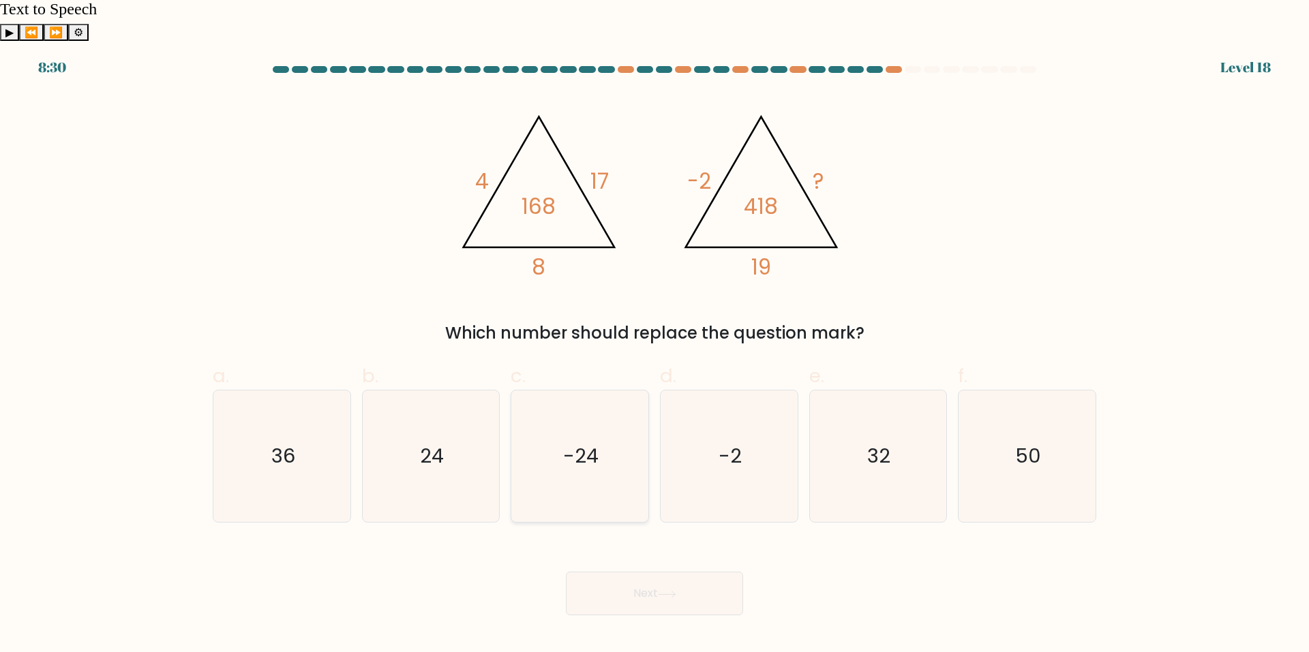
click at [551, 407] on icon "-24" at bounding box center [580, 457] width 132 height 132
click at [654, 335] on input "c. -24" at bounding box center [654, 330] width 1 height 9
radio input "true"
click at [669, 572] on button "Next" at bounding box center [654, 594] width 177 height 44
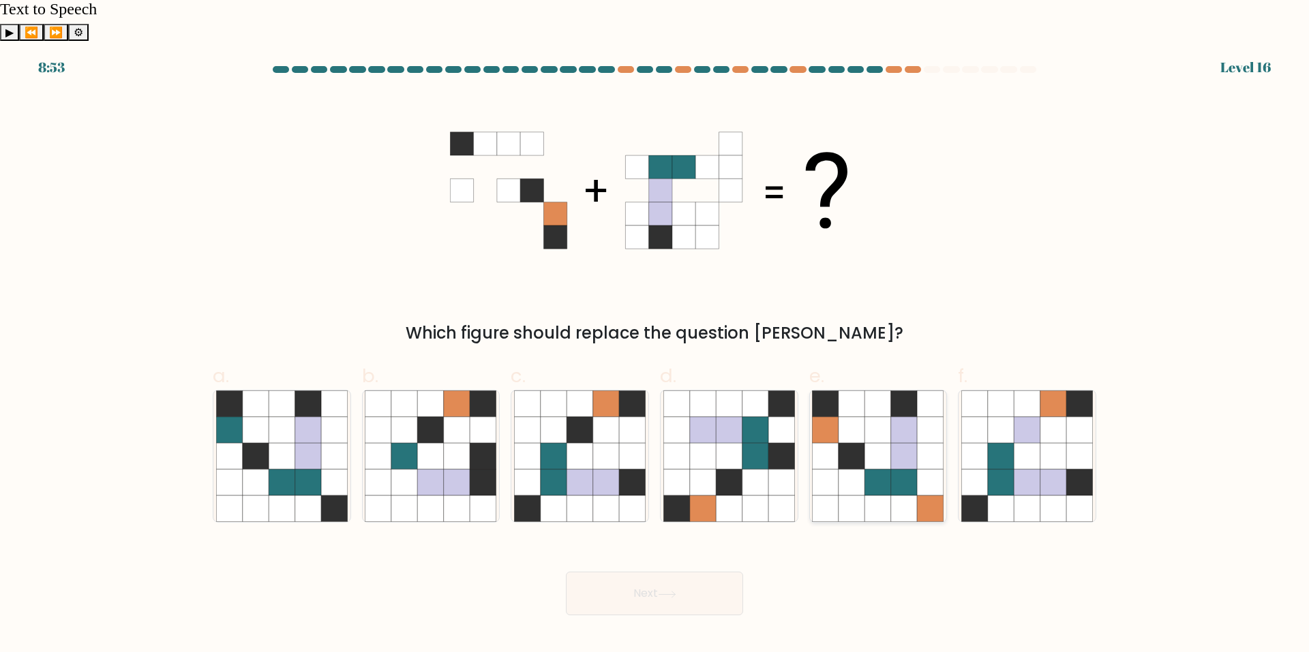
click at [893, 470] on icon at bounding box center [904, 483] width 26 height 26
click at [655, 335] on input "e." at bounding box center [654, 330] width 1 height 9
radio input "true"
click at [645, 572] on button "Next" at bounding box center [654, 594] width 177 height 44
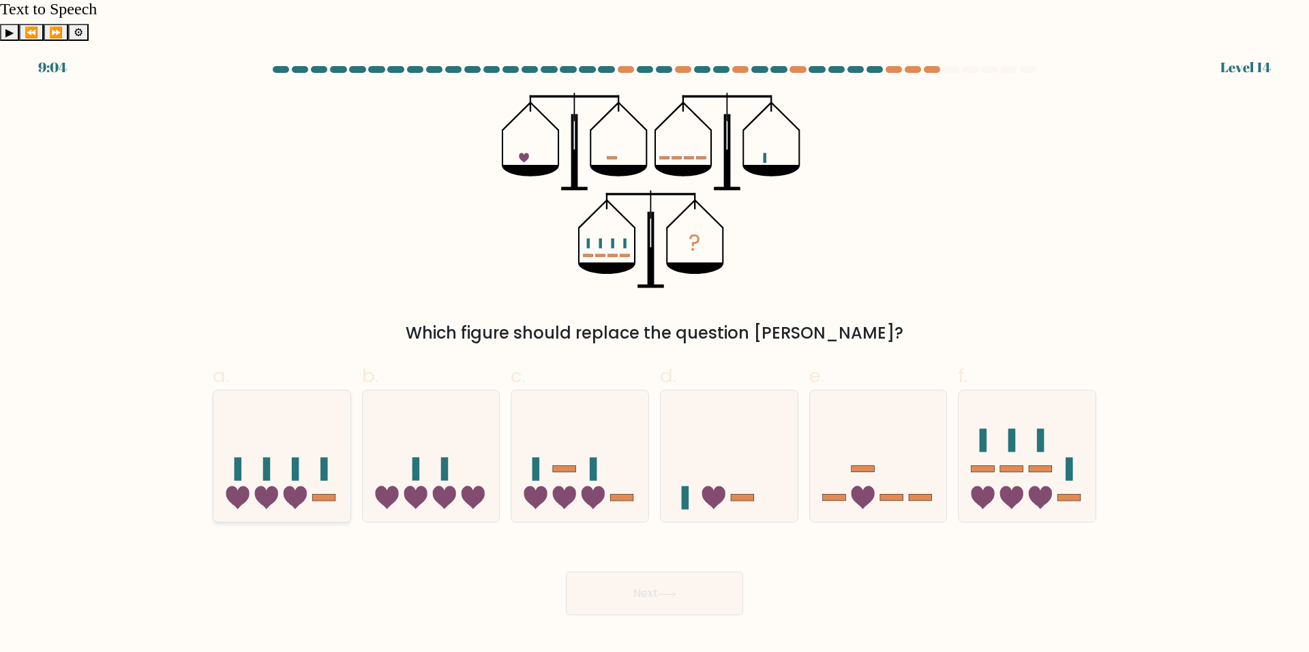
click at [256, 430] on icon at bounding box center [281, 456] width 137 height 113
click at [654, 335] on input "a." at bounding box center [654, 330] width 1 height 9
radio input "true"
click at [639, 572] on button "Next" at bounding box center [654, 594] width 177 height 44
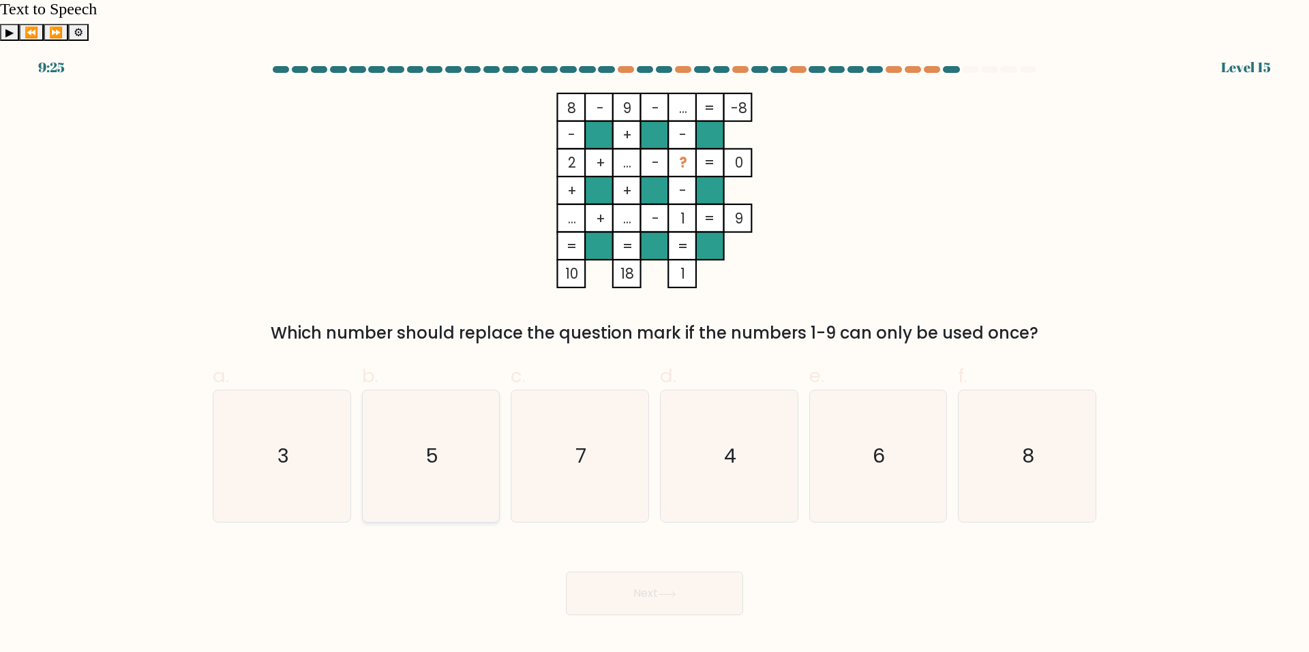
click at [406, 393] on icon "5" at bounding box center [431, 457] width 132 height 132
click at [654, 335] on input "b. 5" at bounding box center [654, 330] width 1 height 9
radio input "true"
click at [639, 572] on button "Next" at bounding box center [654, 594] width 177 height 44
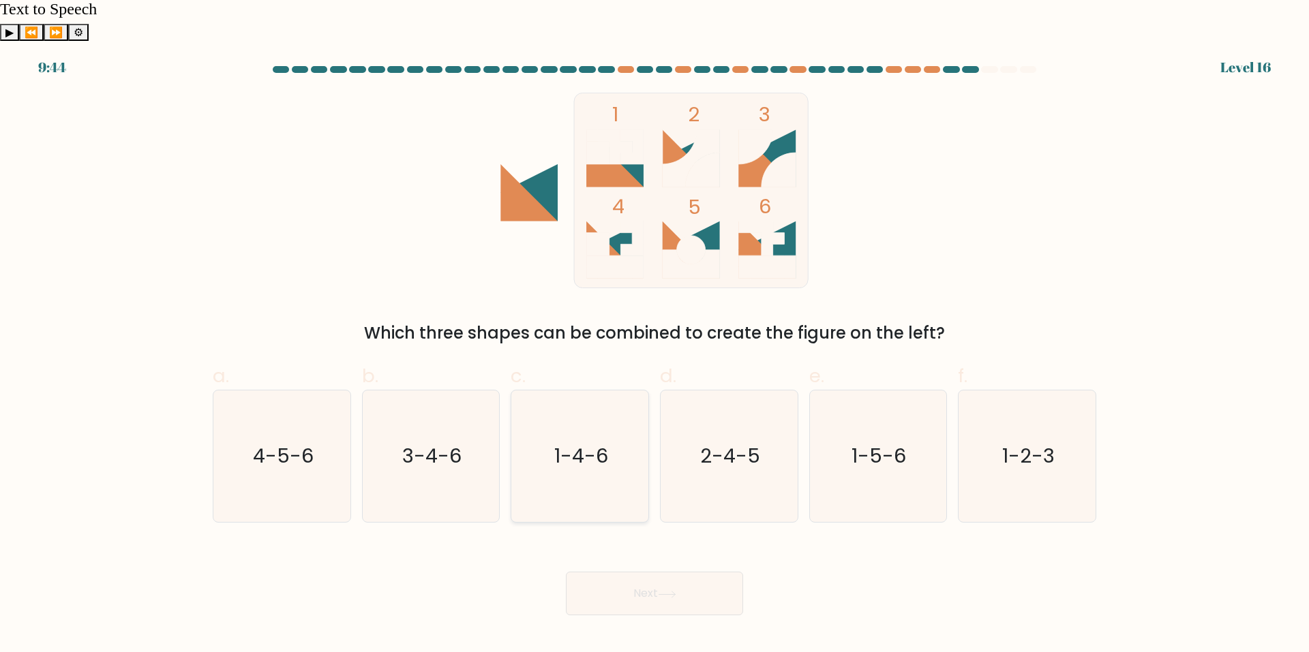
click at [543, 432] on icon "1-4-6" at bounding box center [580, 457] width 132 height 132
click at [654, 335] on input "c. 1-4-6" at bounding box center [654, 330] width 1 height 9
radio input "true"
click at [596, 572] on button "Next" at bounding box center [654, 594] width 177 height 44
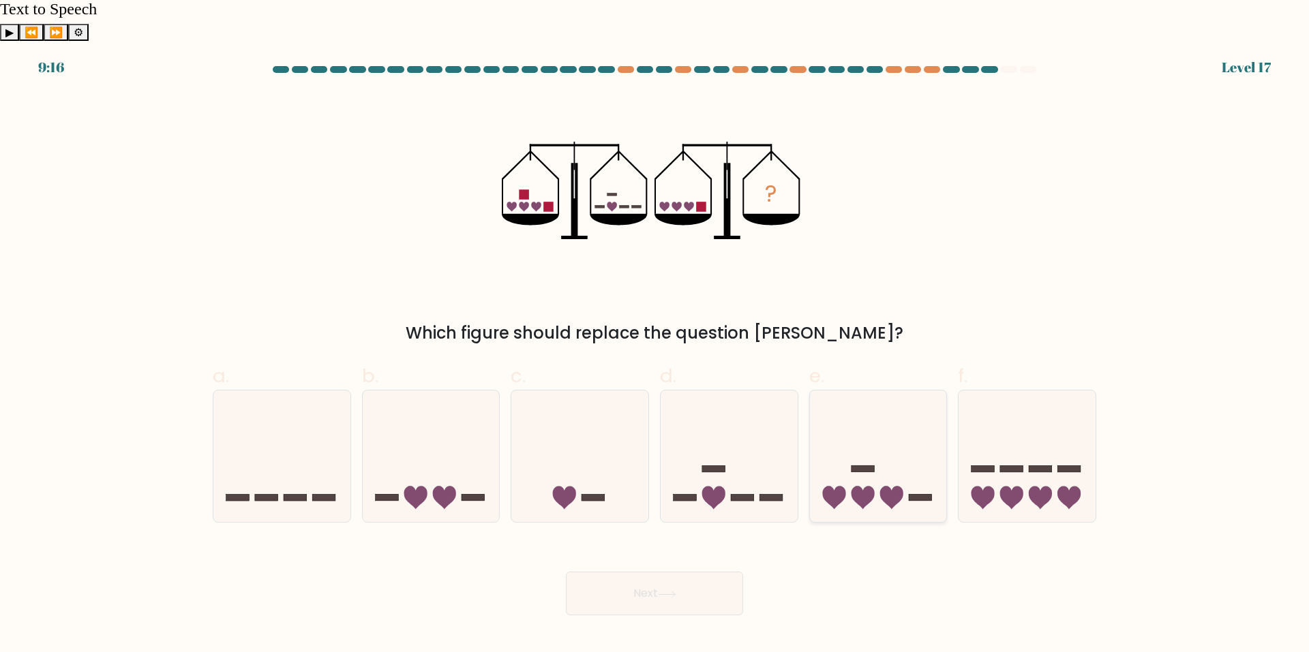
click at [857, 486] on icon at bounding box center [862, 497] width 23 height 23
click at [655, 335] on input "e." at bounding box center [654, 330] width 1 height 9
radio input "true"
click at [671, 572] on button "Next" at bounding box center [654, 594] width 177 height 44
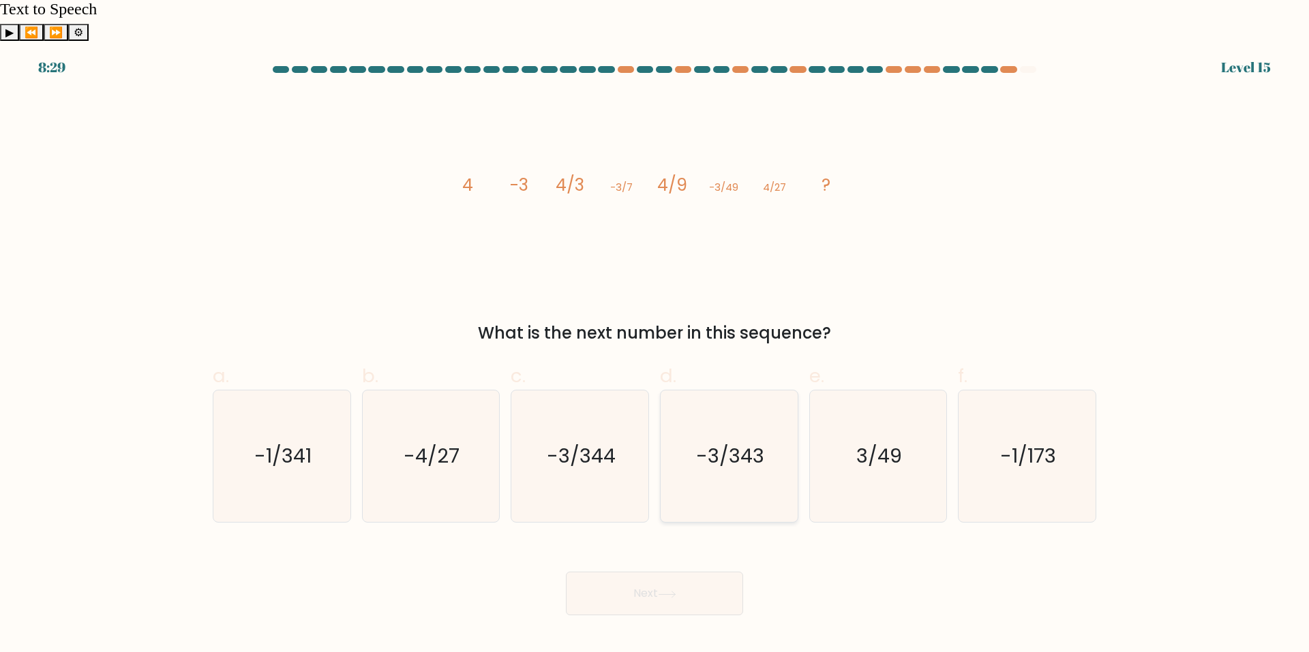
click at [725, 443] on text "-3/343" at bounding box center [730, 456] width 68 height 27
click at [655, 335] on input "d. -3/343" at bounding box center [654, 330] width 1 height 9
radio input "true"
click at [690, 572] on button "Next" at bounding box center [654, 594] width 177 height 44
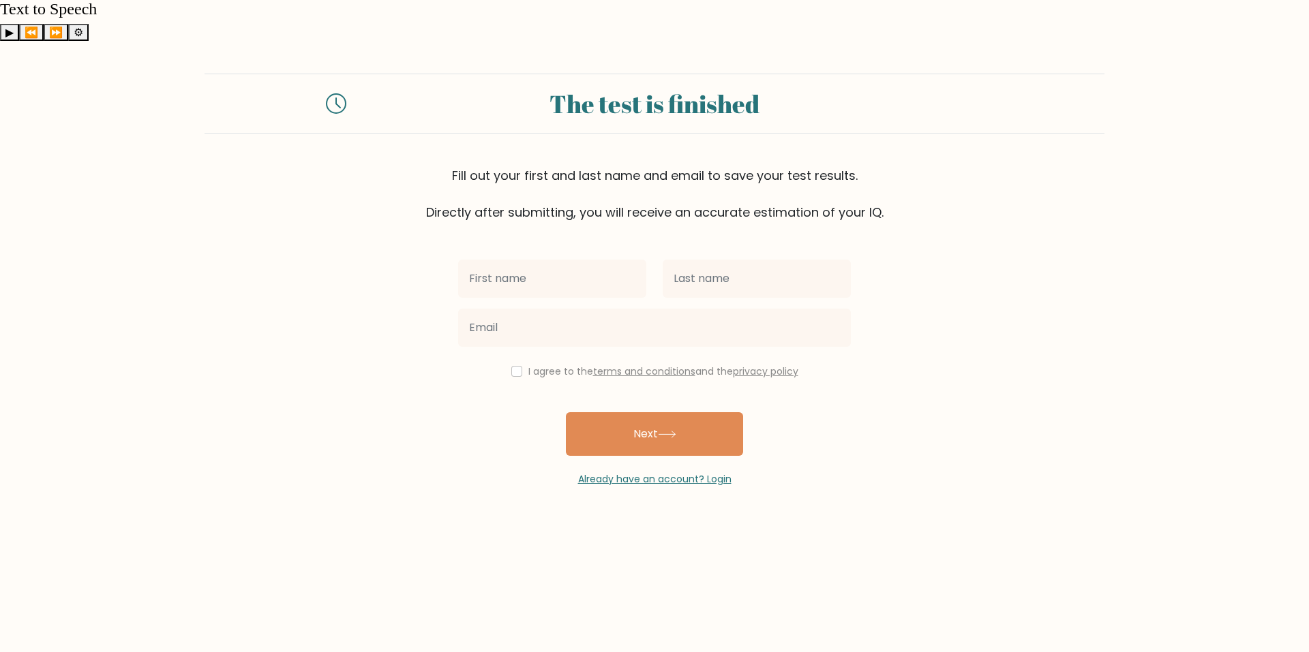
click at [516, 260] on input "text" at bounding box center [552, 279] width 188 height 38
type input "Tiuri"
click at [677, 260] on input "text" at bounding box center [756, 279] width 188 height 38
type input "van [PERSON_NAME]"
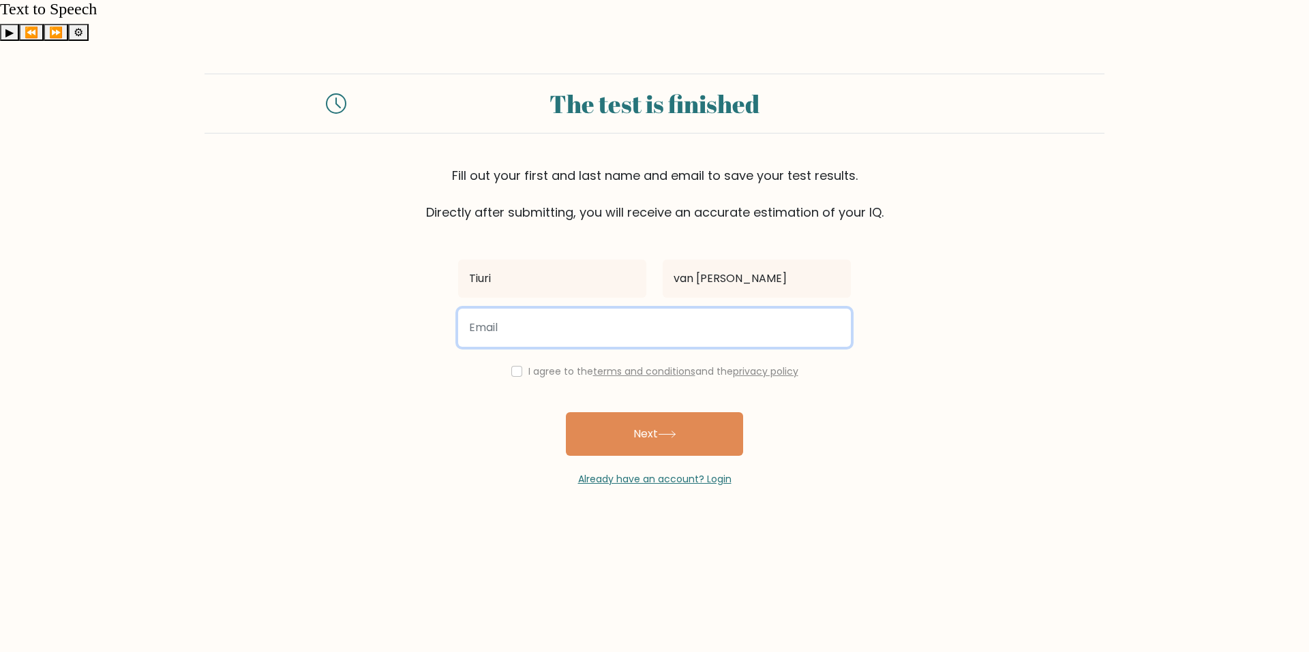
click at [560, 309] on input "email" at bounding box center [654, 328] width 393 height 38
type input "tvmegchelen@gmail.com"
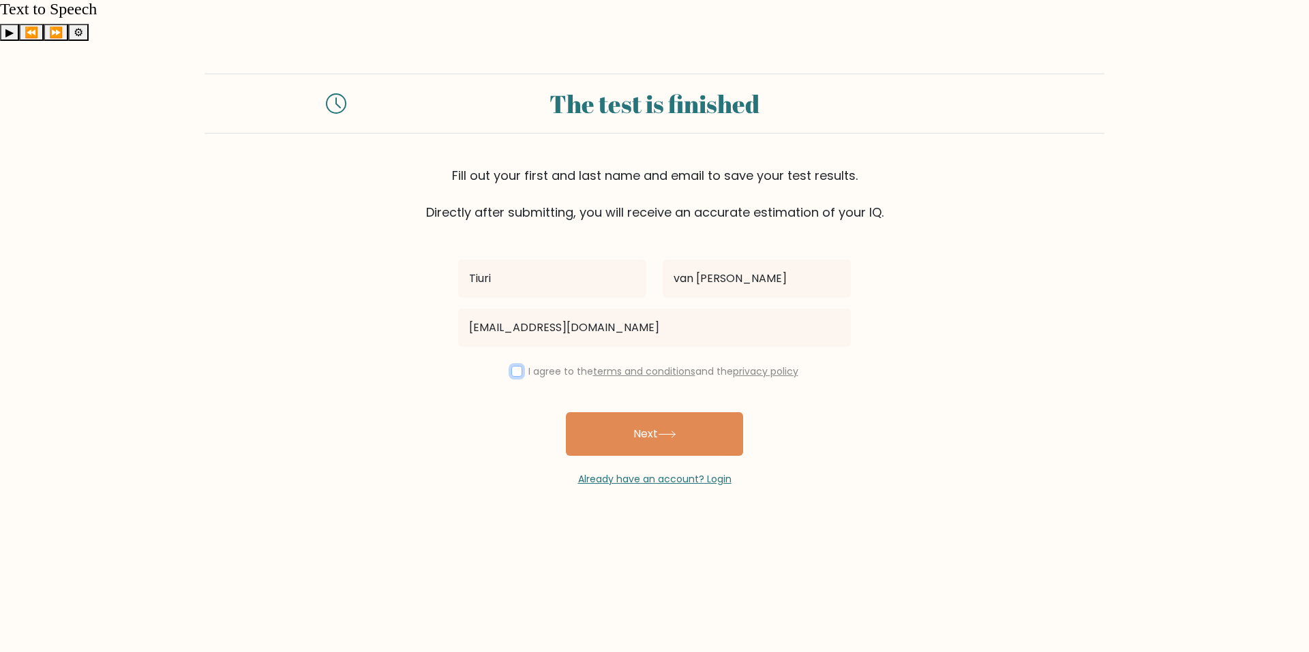
click at [511, 366] on input "checkbox" at bounding box center [516, 371] width 11 height 11
checkbox input "true"
click at [622, 412] on button "Next" at bounding box center [654, 434] width 177 height 44
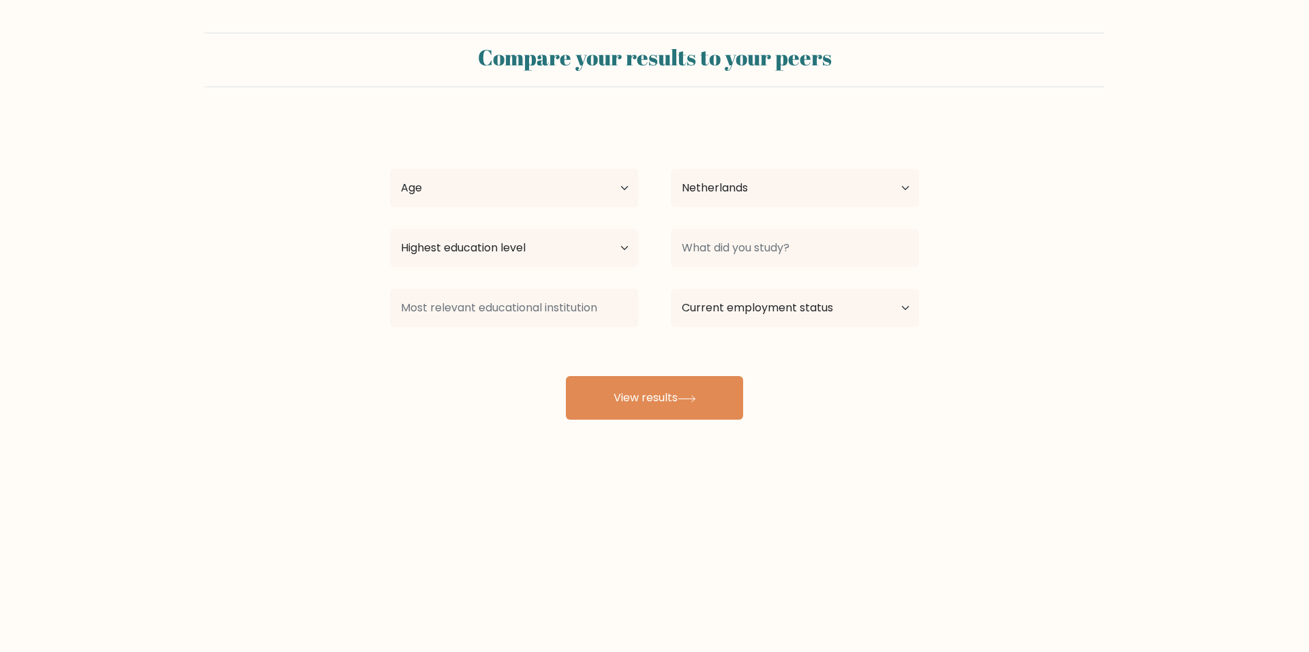
select select "NL"
click at [518, 172] on select "Age Under 18 years old 18-24 years old 25-34 years old 35-44 years old 45-54 ye…" at bounding box center [514, 188] width 248 height 38
select select "25_34"
click at [390, 169] on select "Age Under 18 years old 18-24 years old 25-34 years old 35-44 years old 45-54 ye…" at bounding box center [514, 188] width 248 height 38
click at [715, 170] on select "Country Afghanistan Albania Algeria American Samoa Andorra Angola Anguilla Anta…" at bounding box center [795, 188] width 248 height 38
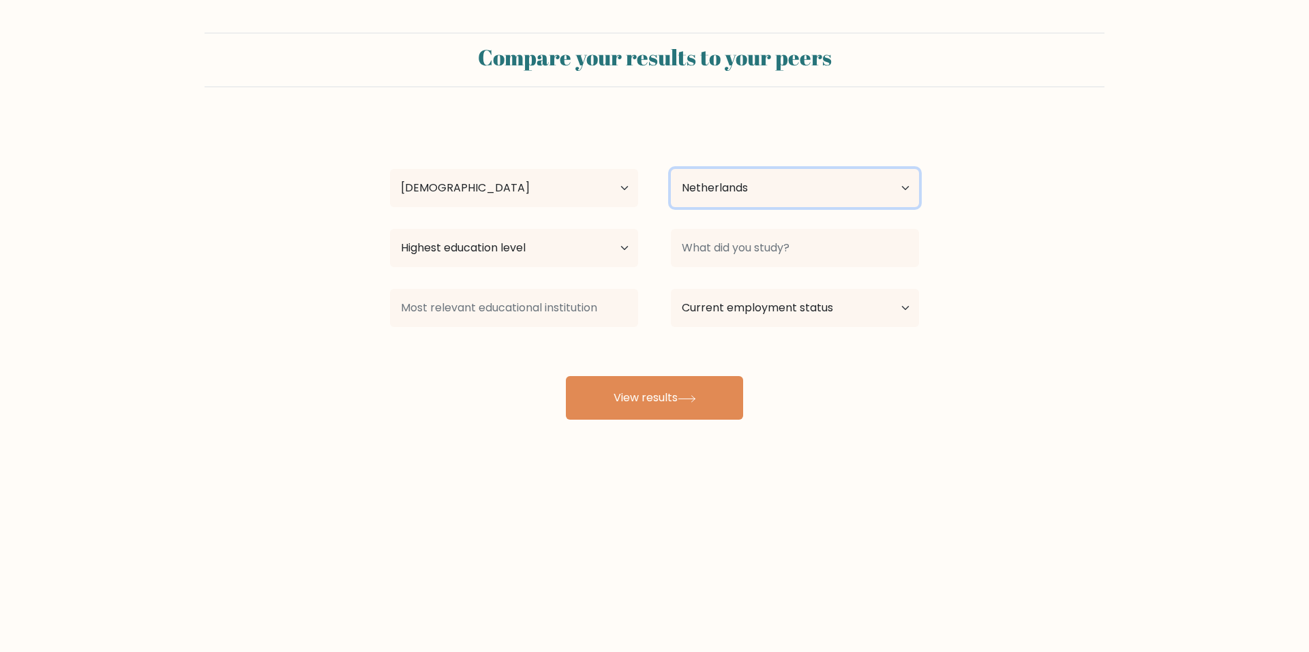
click at [715, 170] on select "Country Afghanistan Albania Algeria American Samoa Andorra Angola Anguilla Anta…" at bounding box center [795, 188] width 248 height 38
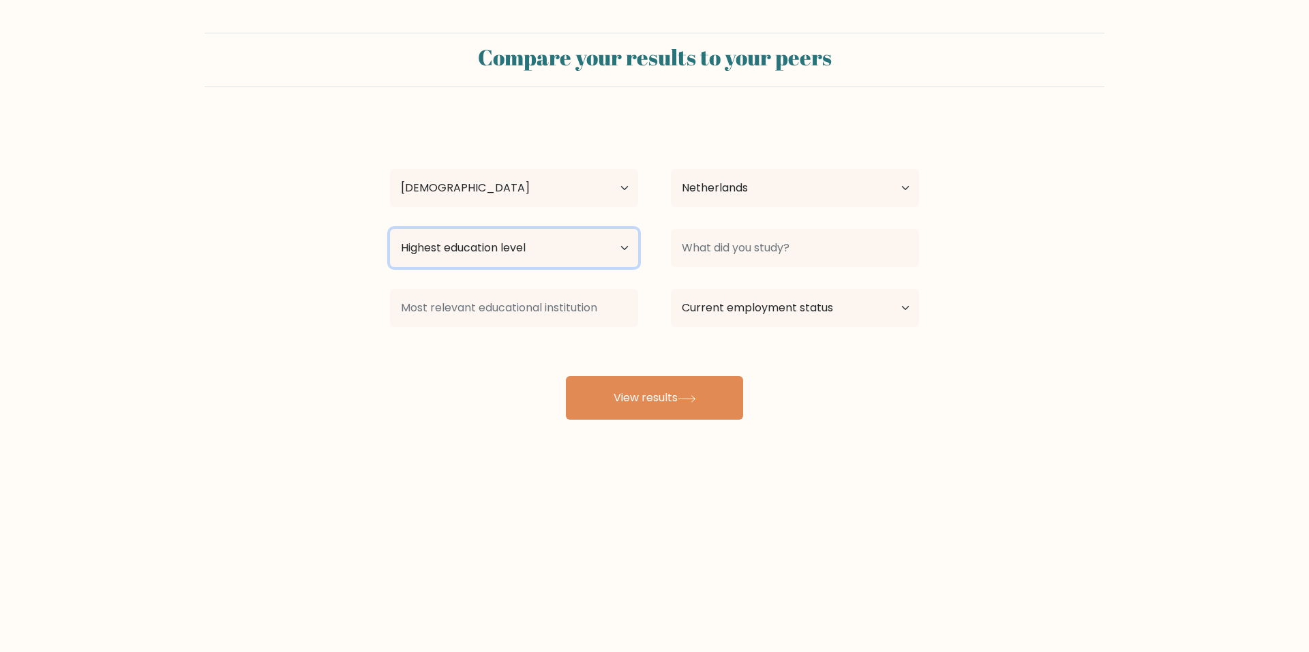
click at [521, 258] on select "Highest education level No schooling Primary Lower Secondary Upper Secondary Oc…" at bounding box center [514, 248] width 248 height 38
select select "masters_degree"
click at [390, 229] on select "Highest education level No schooling Primary Lower Secondary Upper Secondary Oc…" at bounding box center [514, 248] width 248 height 38
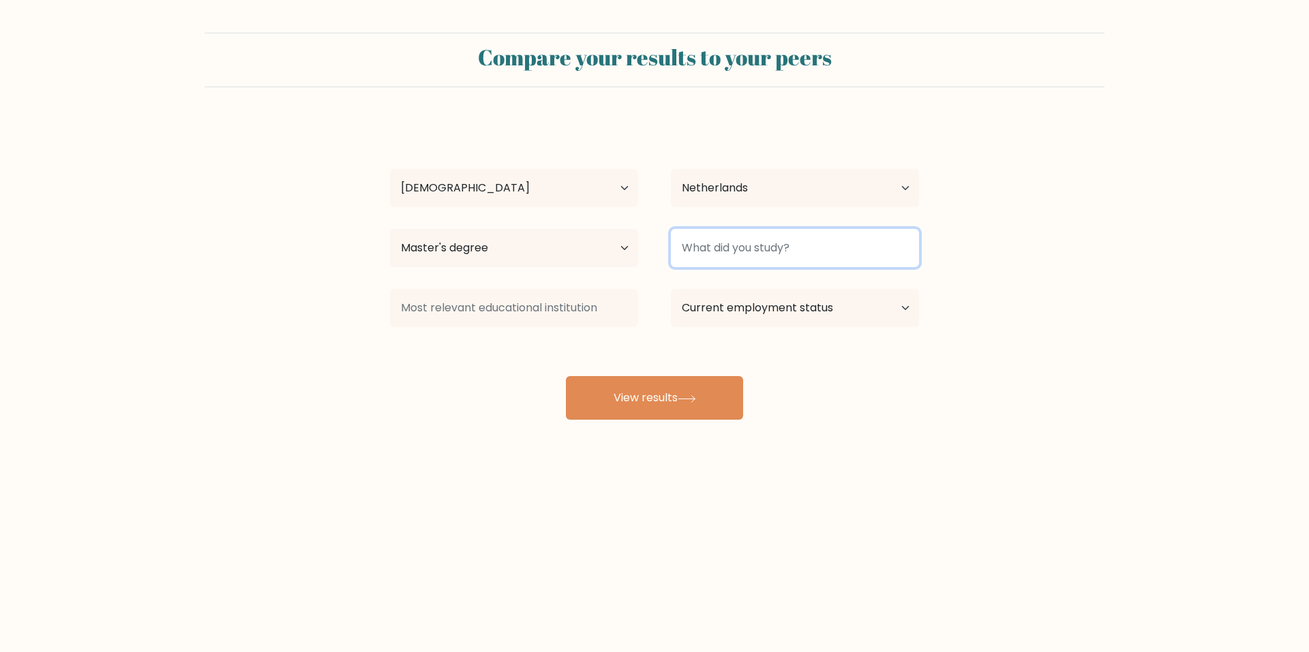
click at [679, 243] on input at bounding box center [795, 248] width 248 height 38
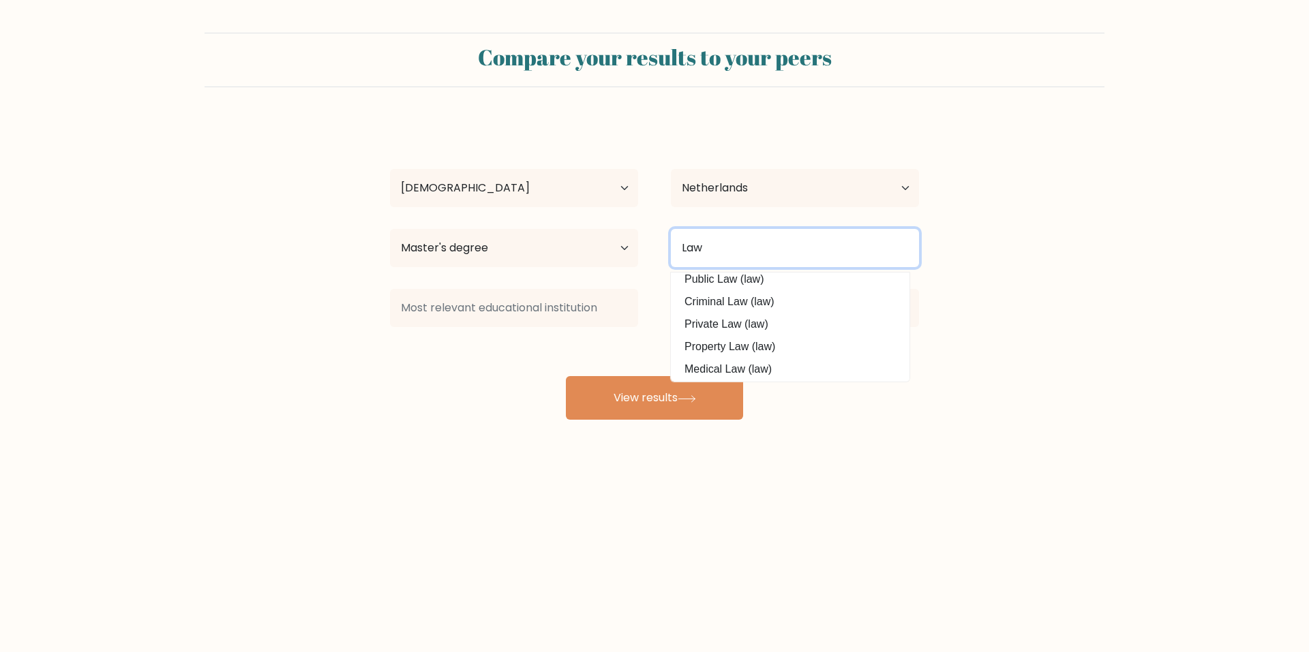
scroll to position [123, 0]
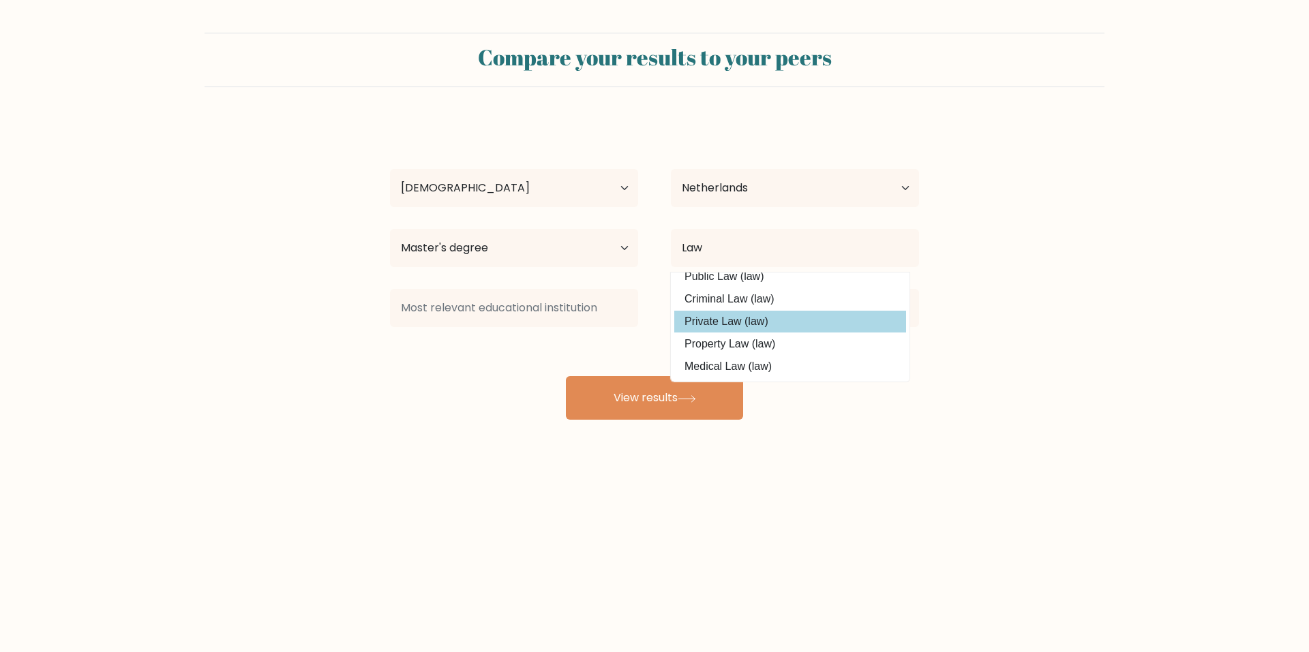
click at [743, 322] on option "Private Law (law)" at bounding box center [790, 322] width 232 height 22
type input "Private Law"
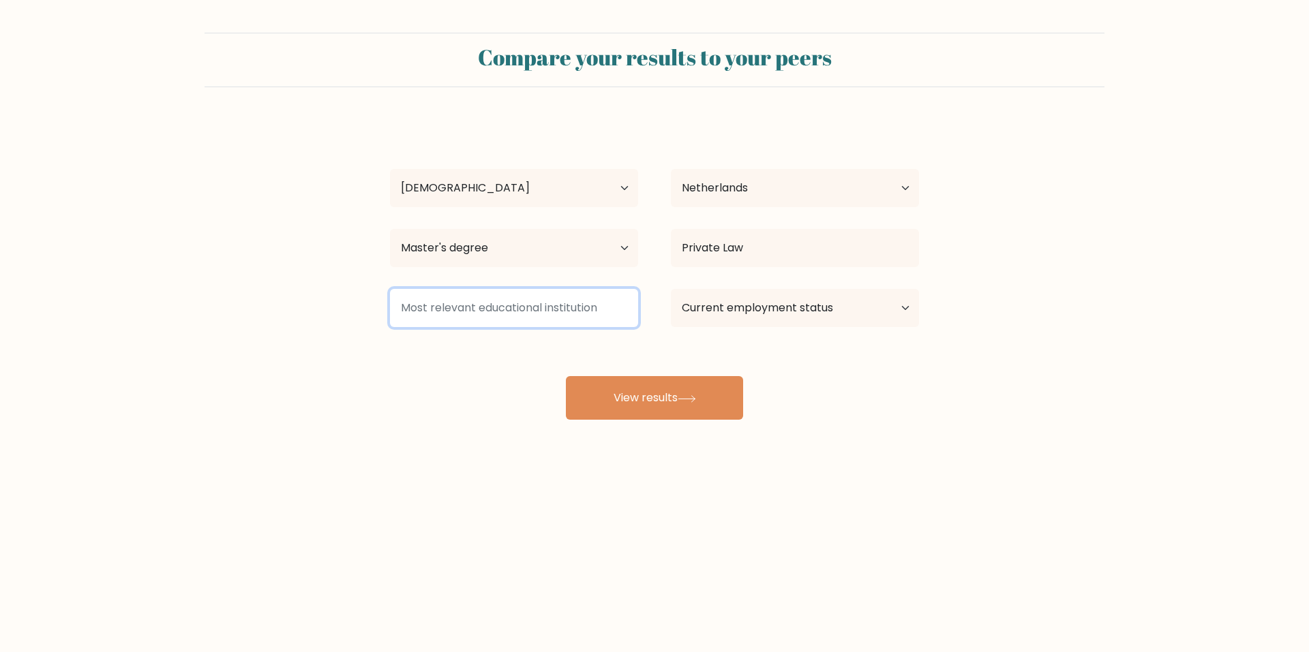
click at [505, 309] on input at bounding box center [514, 308] width 248 height 38
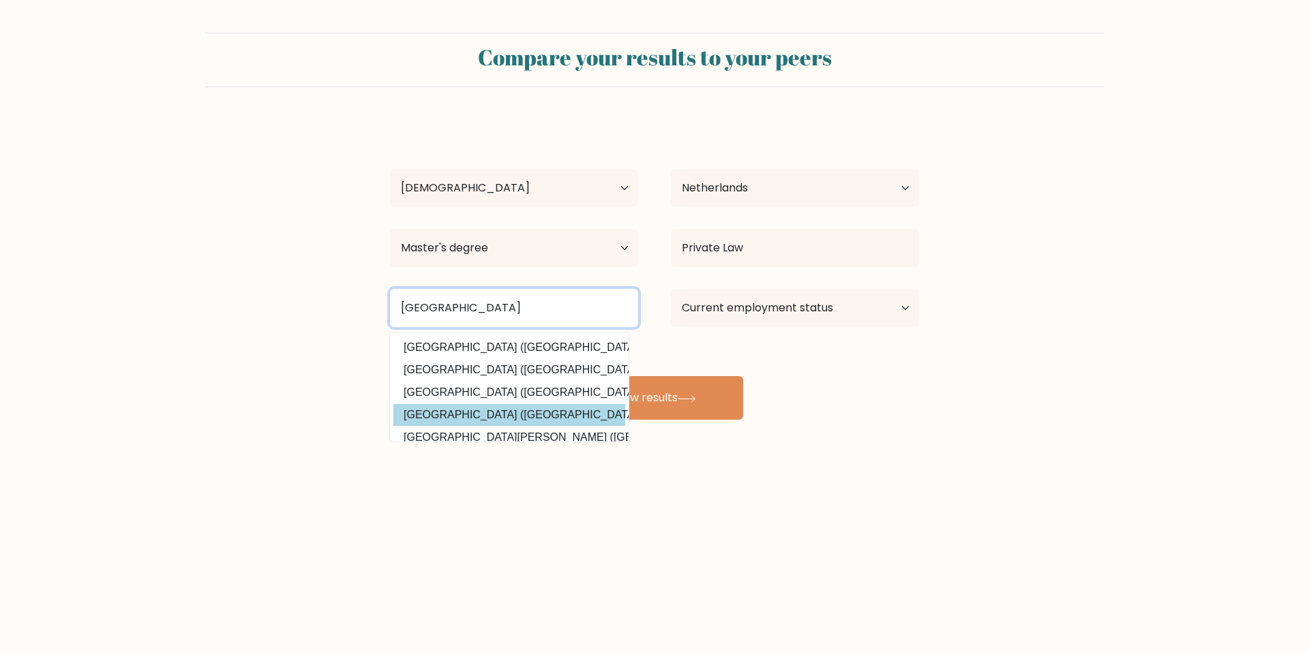
scroll to position [0, 0]
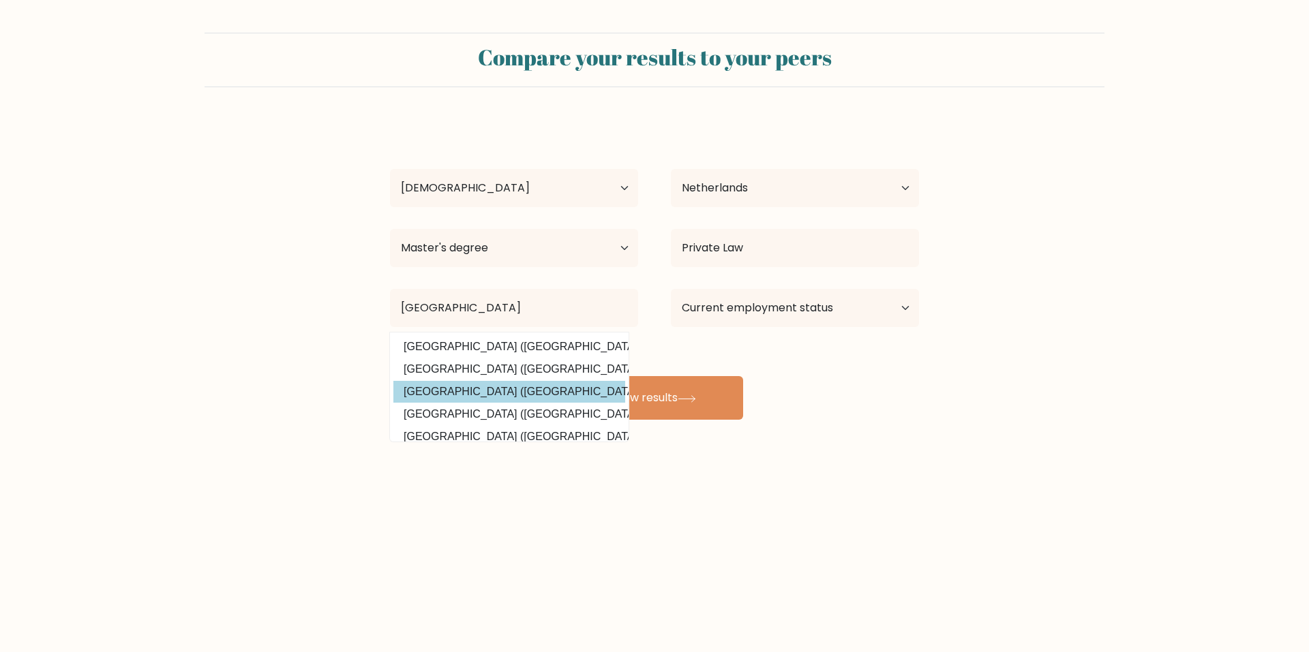
click at [467, 390] on option "Universiteit van Amsterdam (Netherlands)" at bounding box center [509, 392] width 232 height 22
type input "Universiteit van Amsterdam"
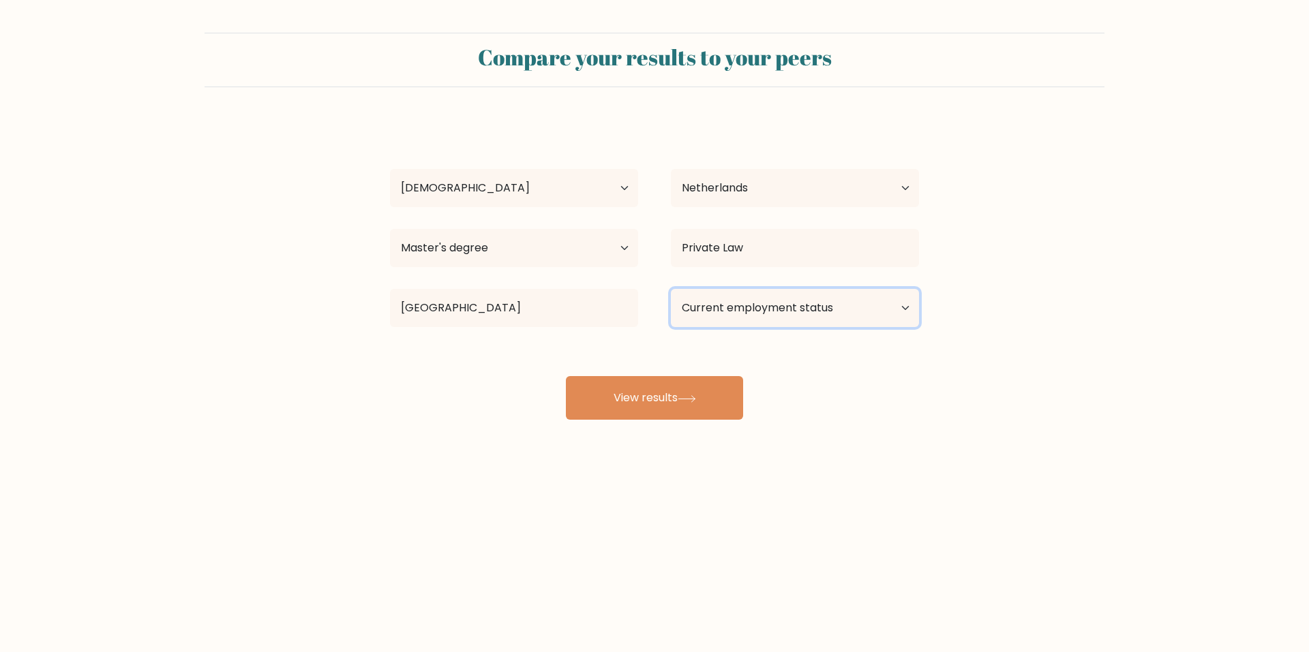
click at [850, 294] on select "Current employment status Employed Student Retired Other / prefer not to answer" at bounding box center [795, 308] width 248 height 38
select select "student"
click at [671, 289] on select "Current employment status Employed Student Retired Other / prefer not to answer" at bounding box center [795, 308] width 248 height 38
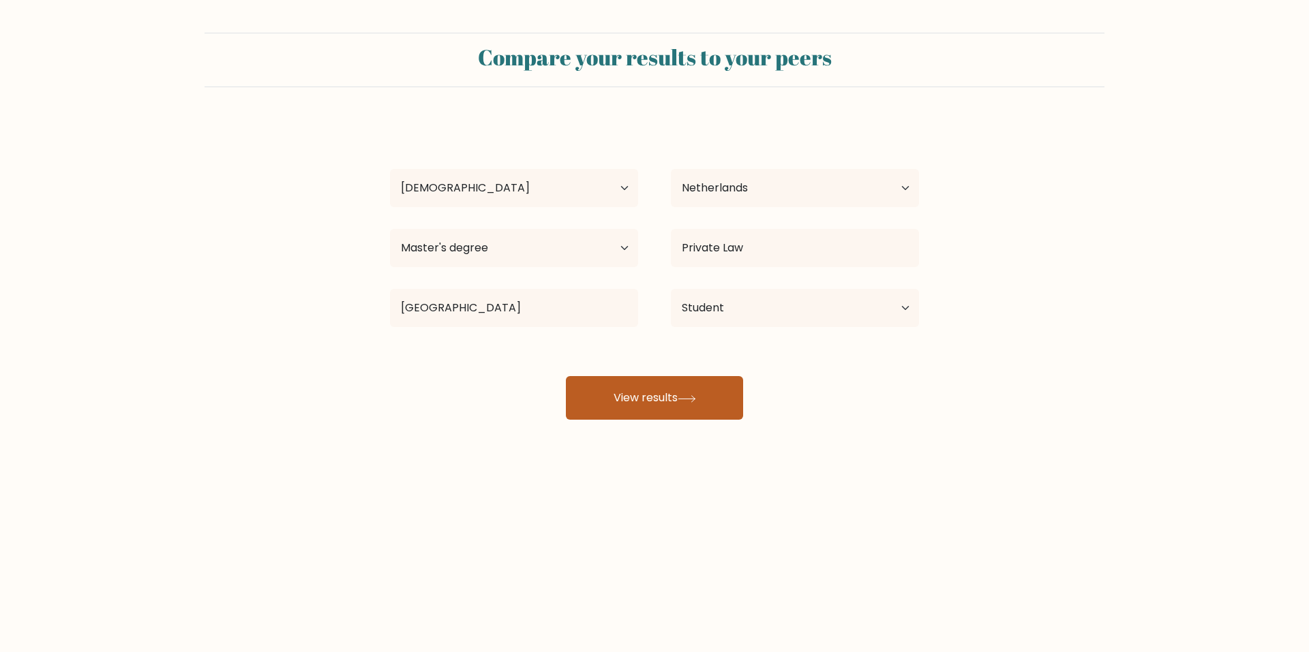
click at [696, 395] on icon at bounding box center [686, 398] width 18 height 7
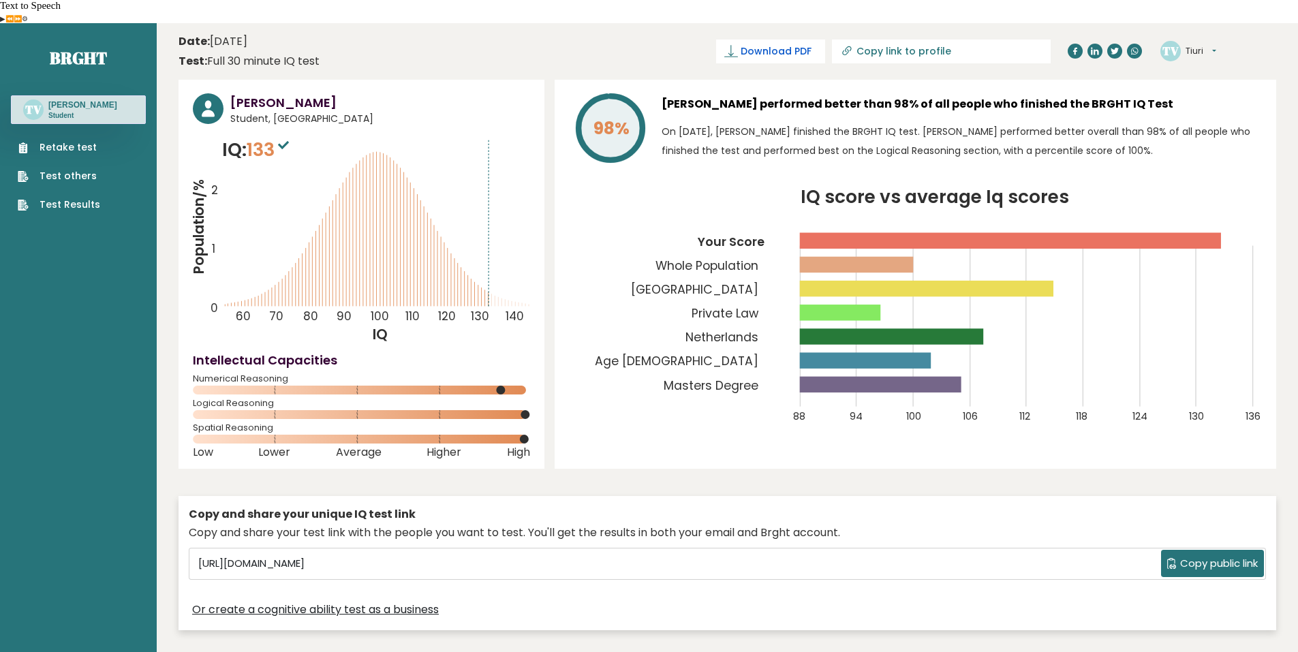
click at [812, 44] on span "Download PDF" at bounding box center [776, 51] width 71 height 14
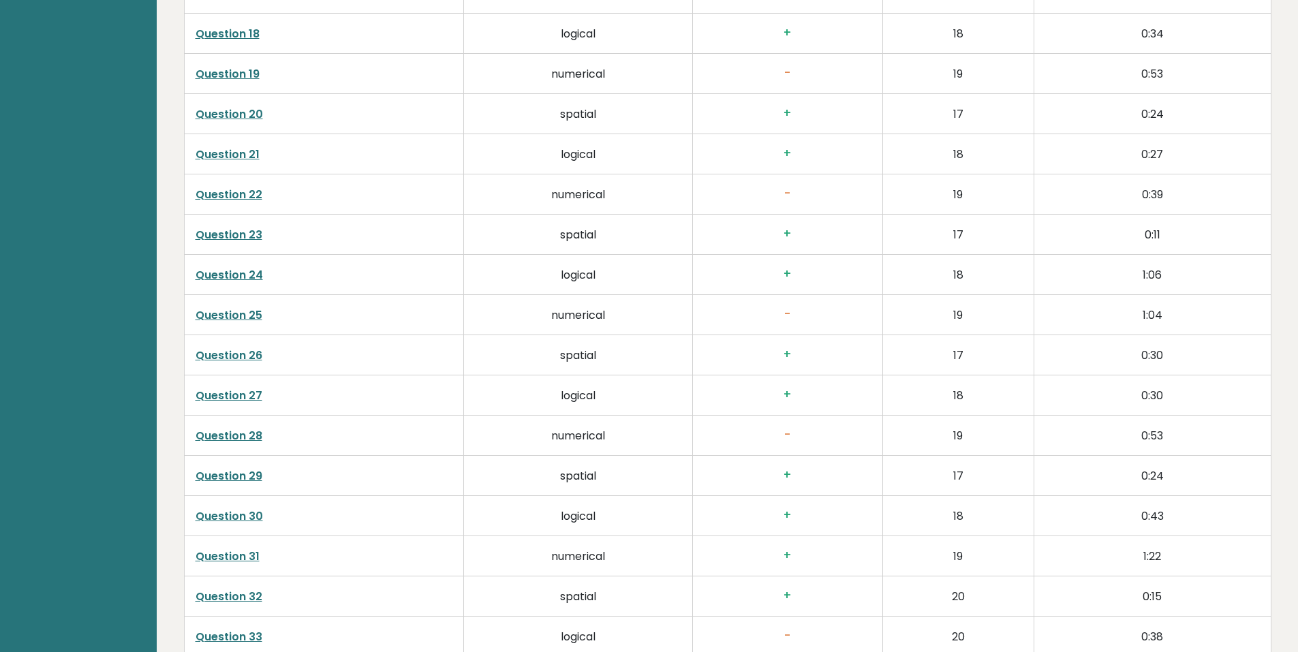
scroll to position [3274, 0]
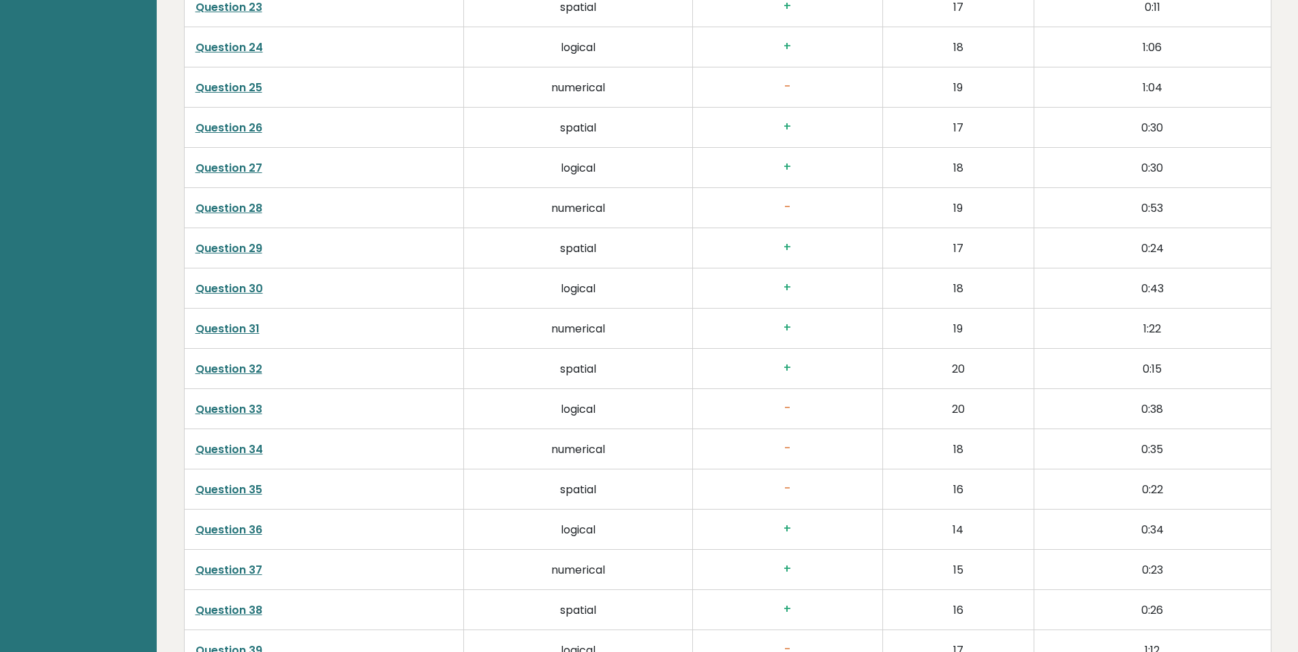
drag, startPoint x: 237, startPoint y: 254, endPoint x: 202, endPoint y: 264, distance: 36.0
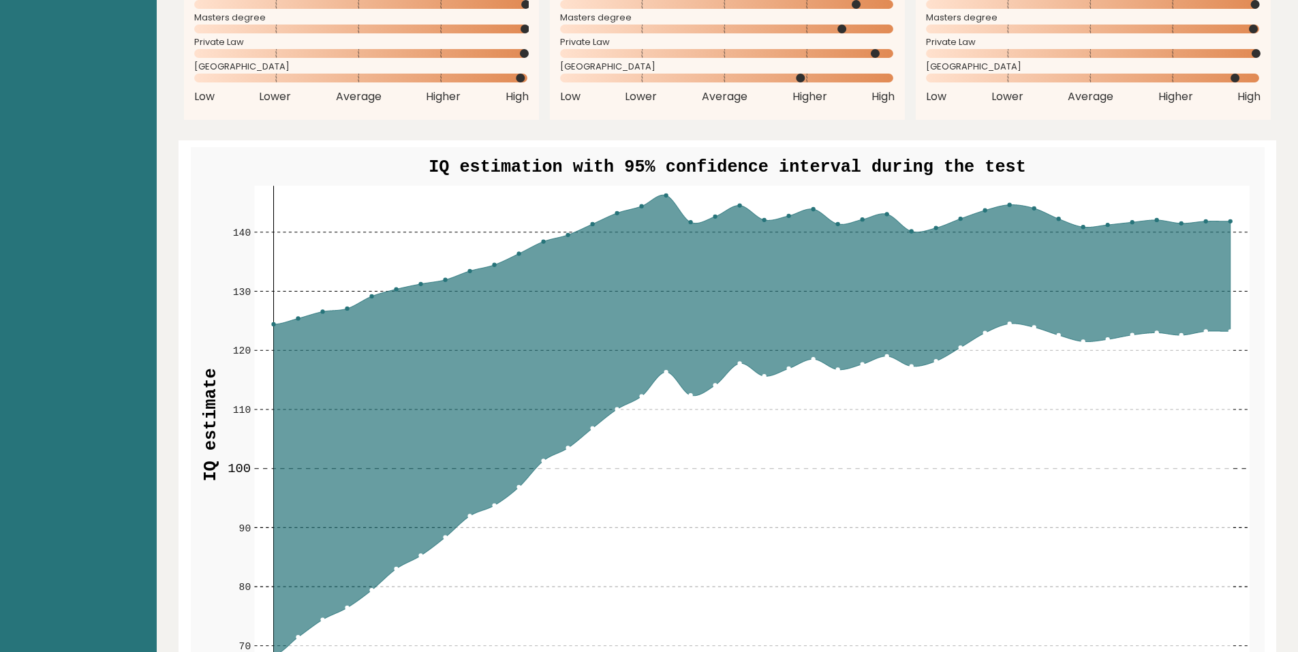
scroll to position [1590, 0]
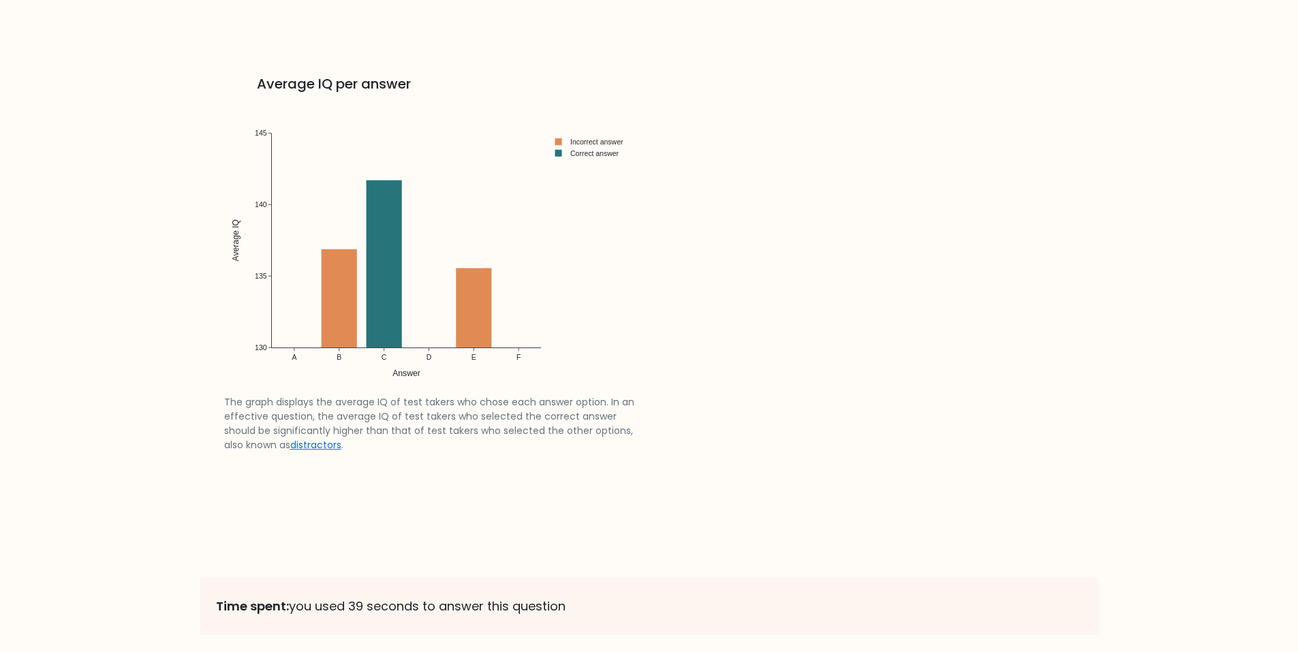
scroll to position [2249, 0]
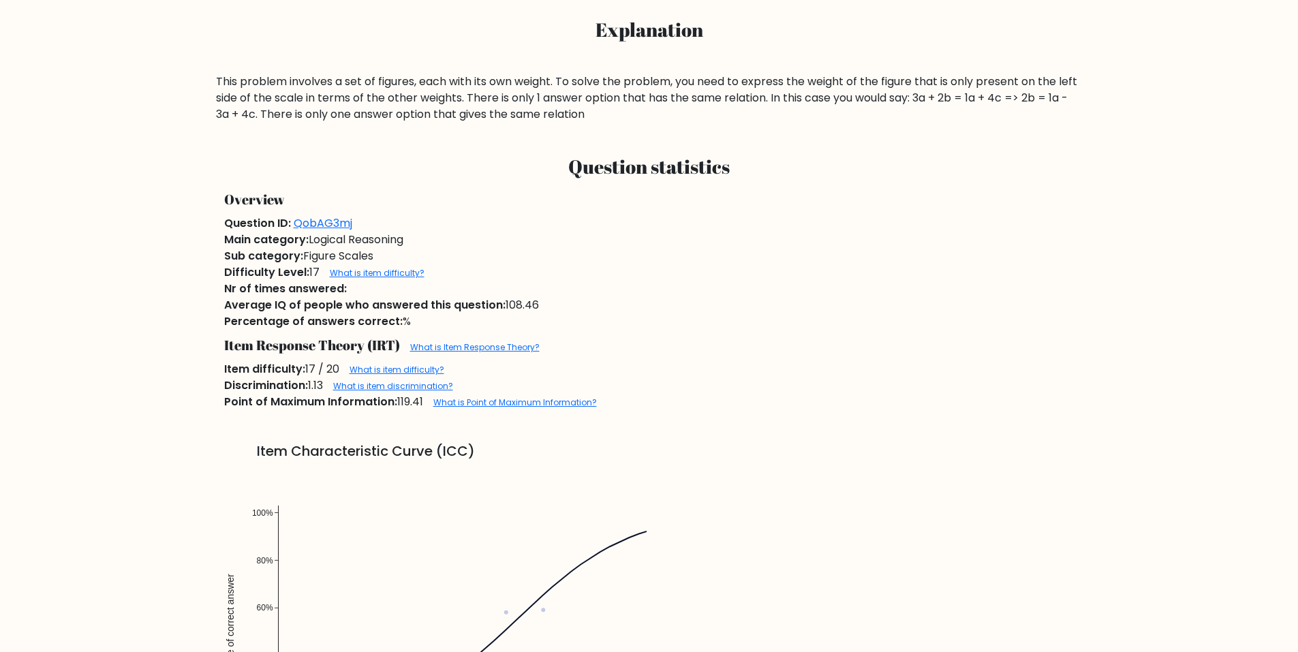
scroll to position [1022, 0]
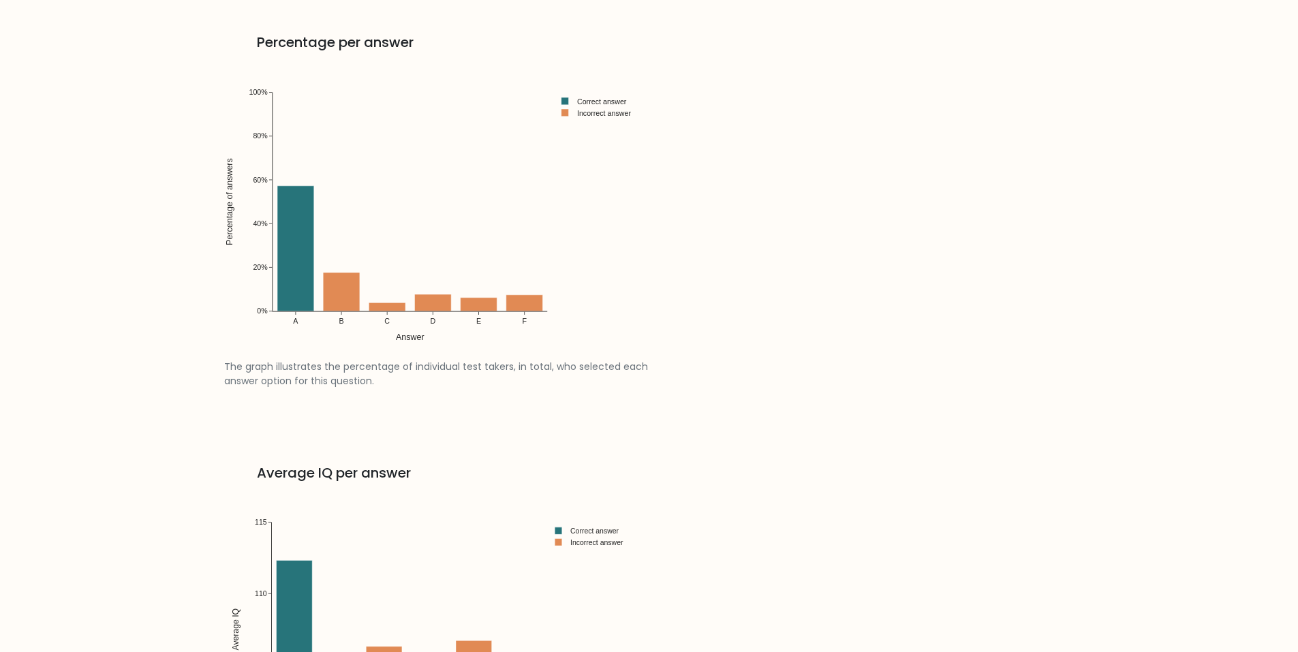
scroll to position [1590, 0]
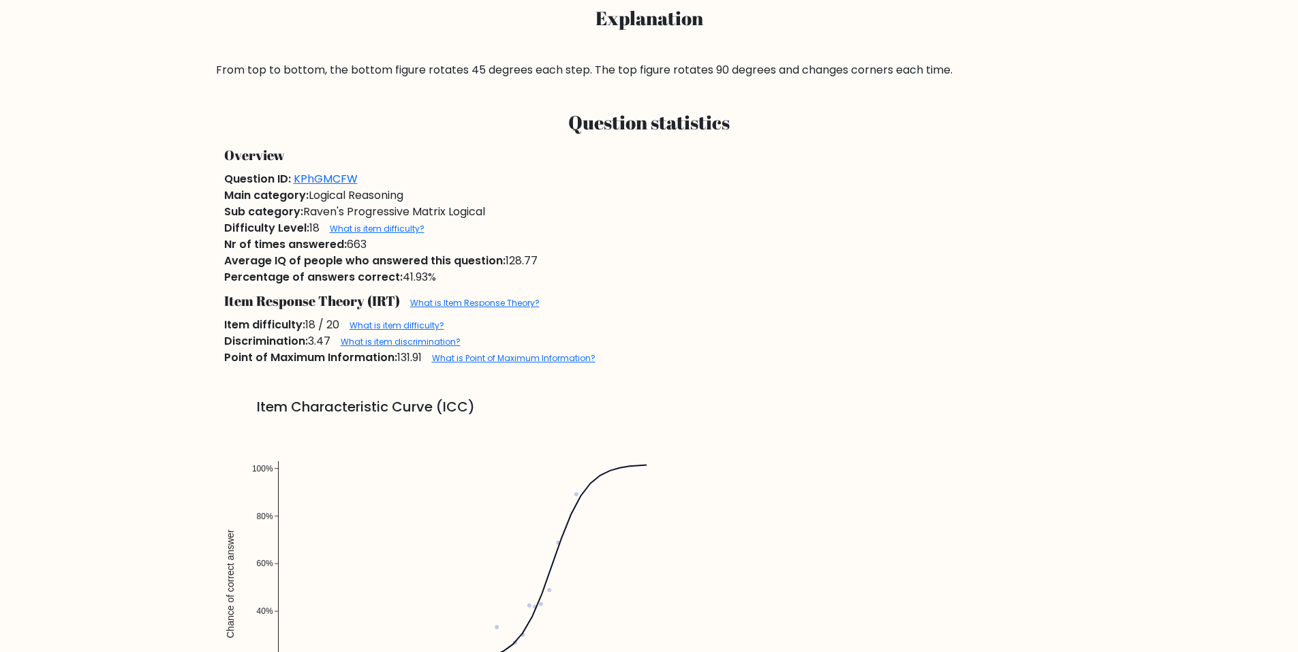
scroll to position [759, 0]
